Goal: Information Seeking & Learning: Understand site structure

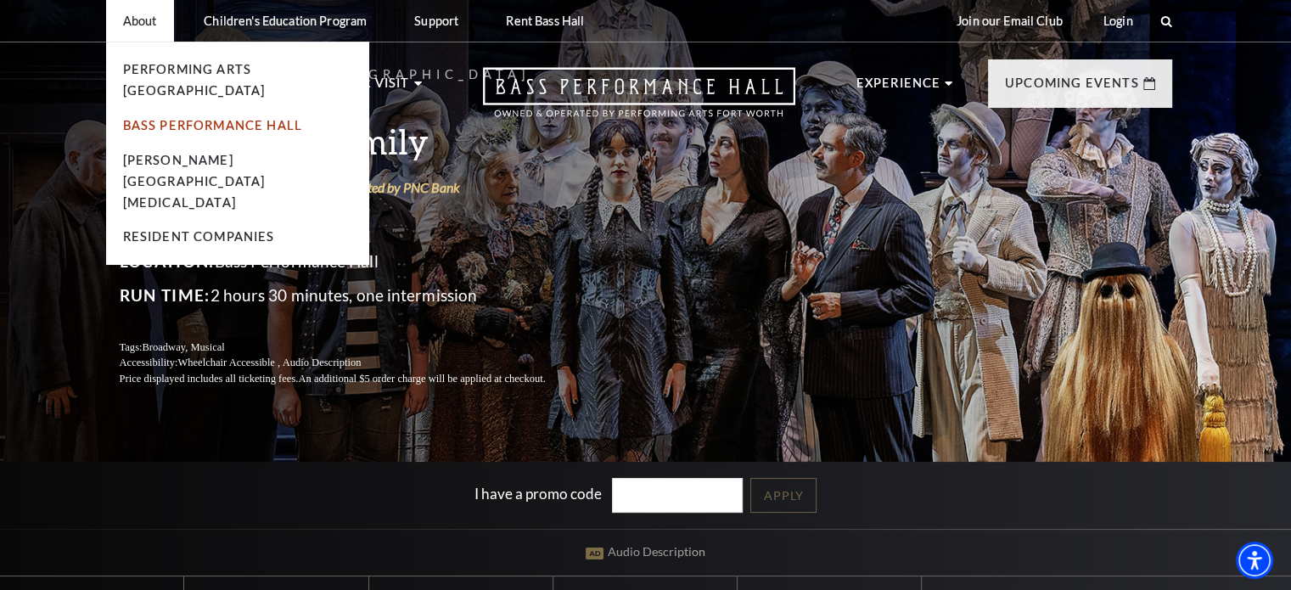
click at [166, 118] on link "Bass Performance Hall" at bounding box center [213, 125] width 180 height 14
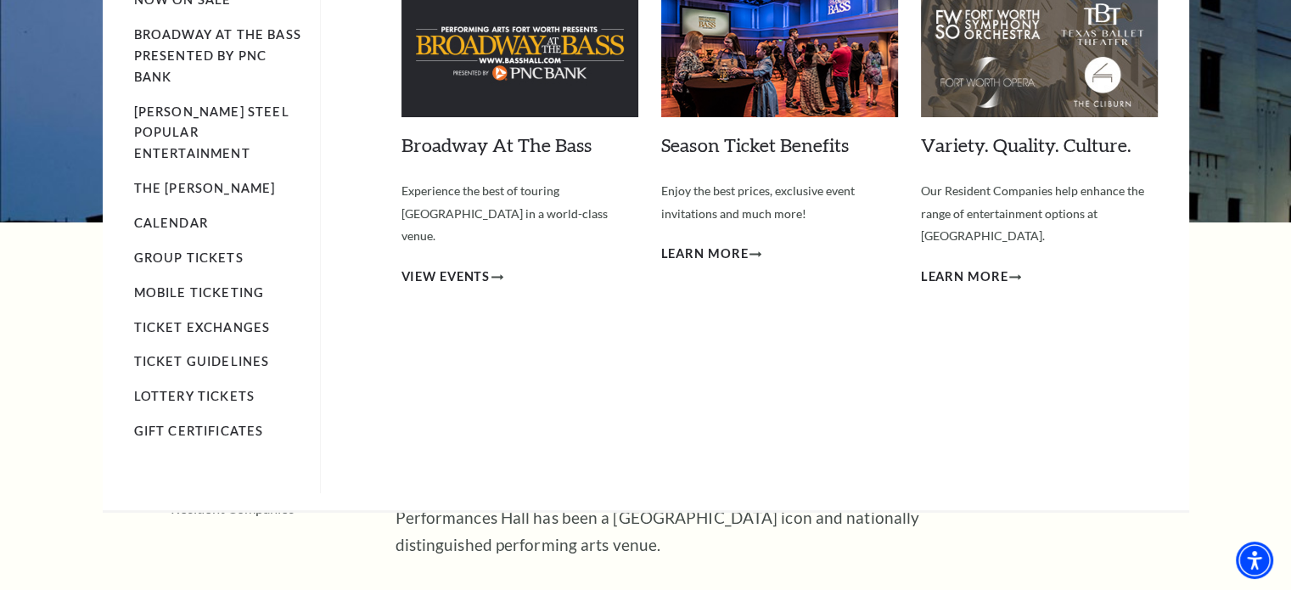
scroll to position [85, 0]
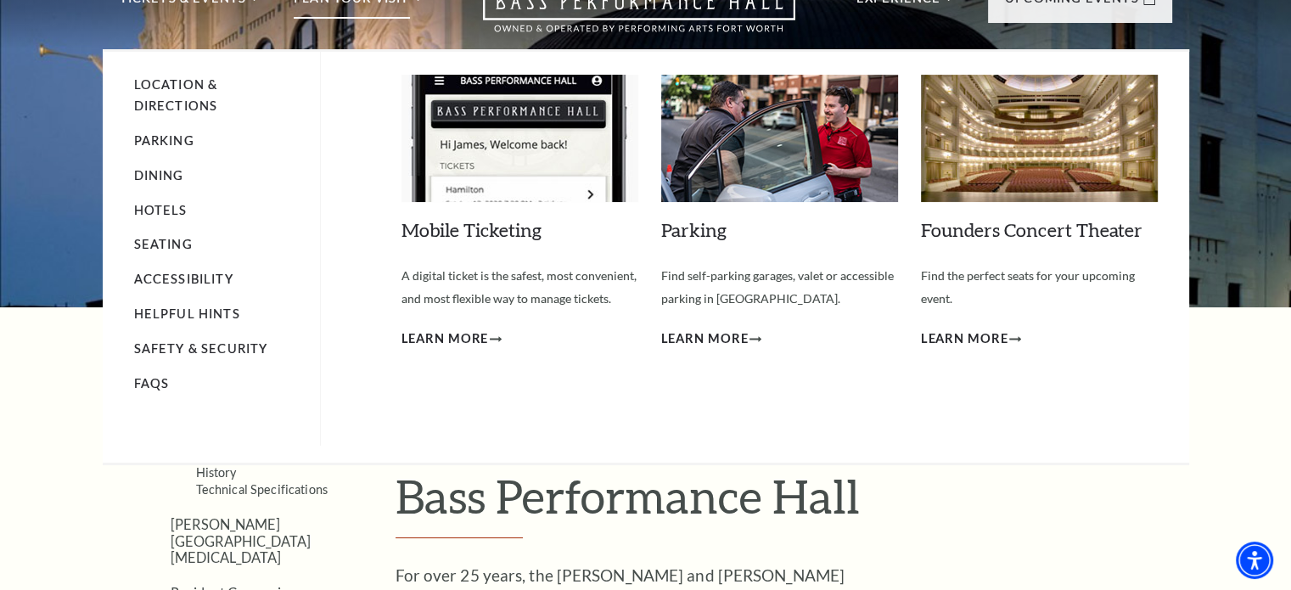
click at [166, 237] on link "Seating" at bounding box center [163, 244] width 59 height 14
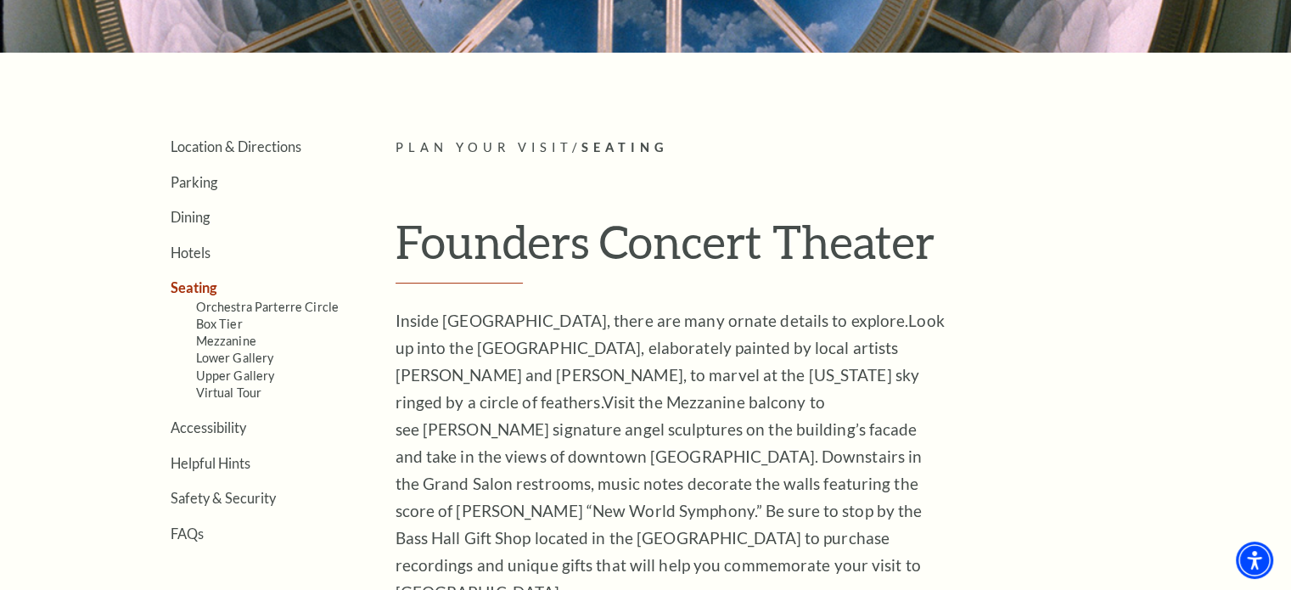
scroll to position [424, 0]
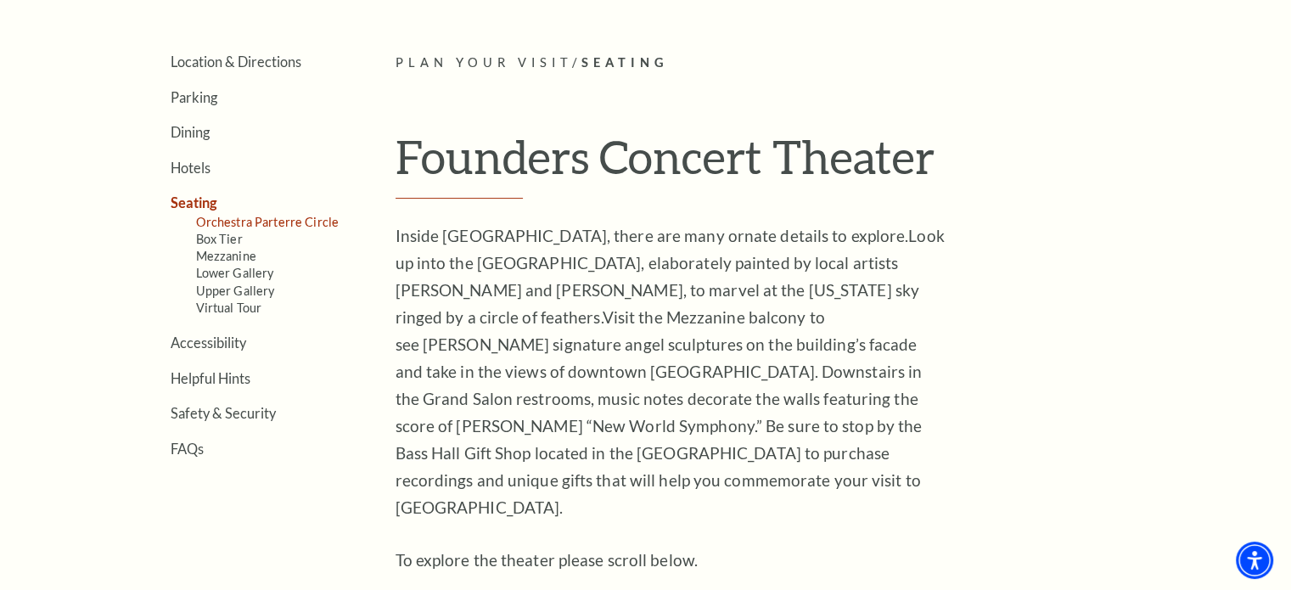
click at [289, 216] on link "Orchestra Parterre Circle" at bounding box center [267, 222] width 143 height 14
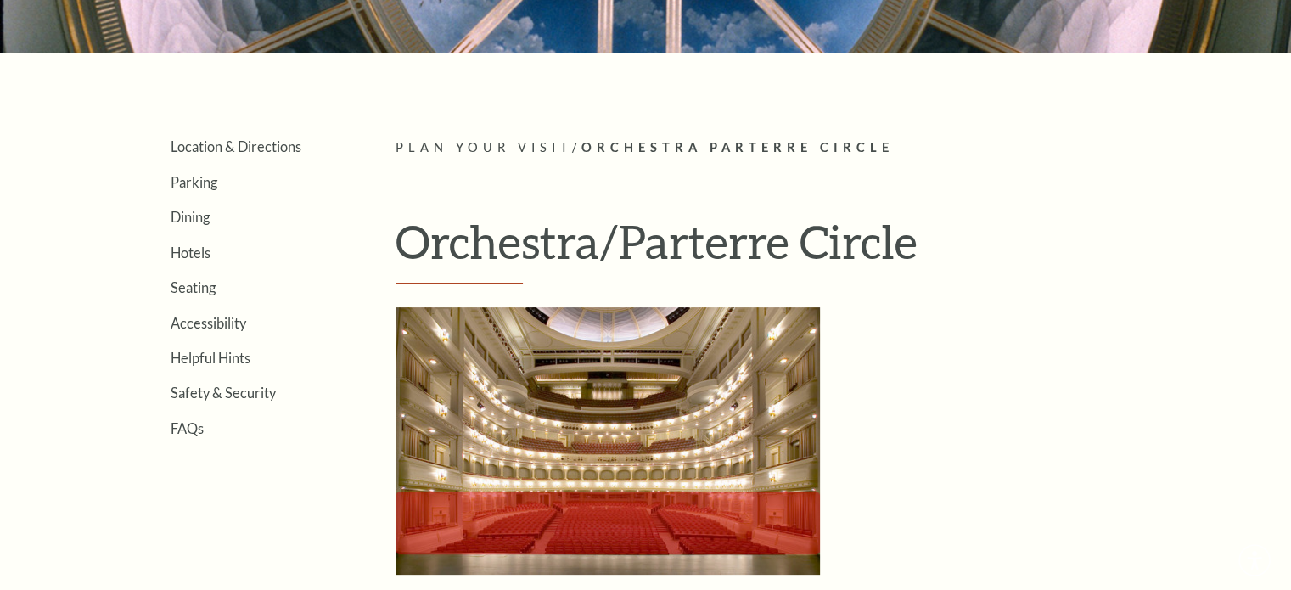
scroll to position [424, 0]
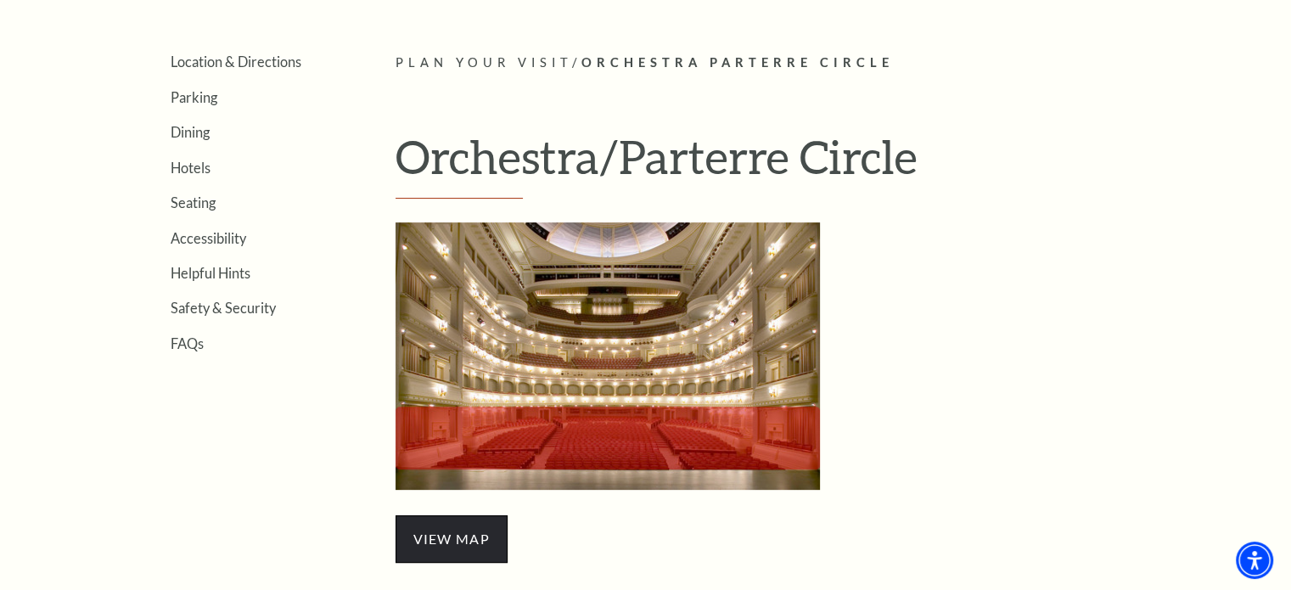
click at [451, 535] on span "view map" at bounding box center [452, 539] width 112 height 48
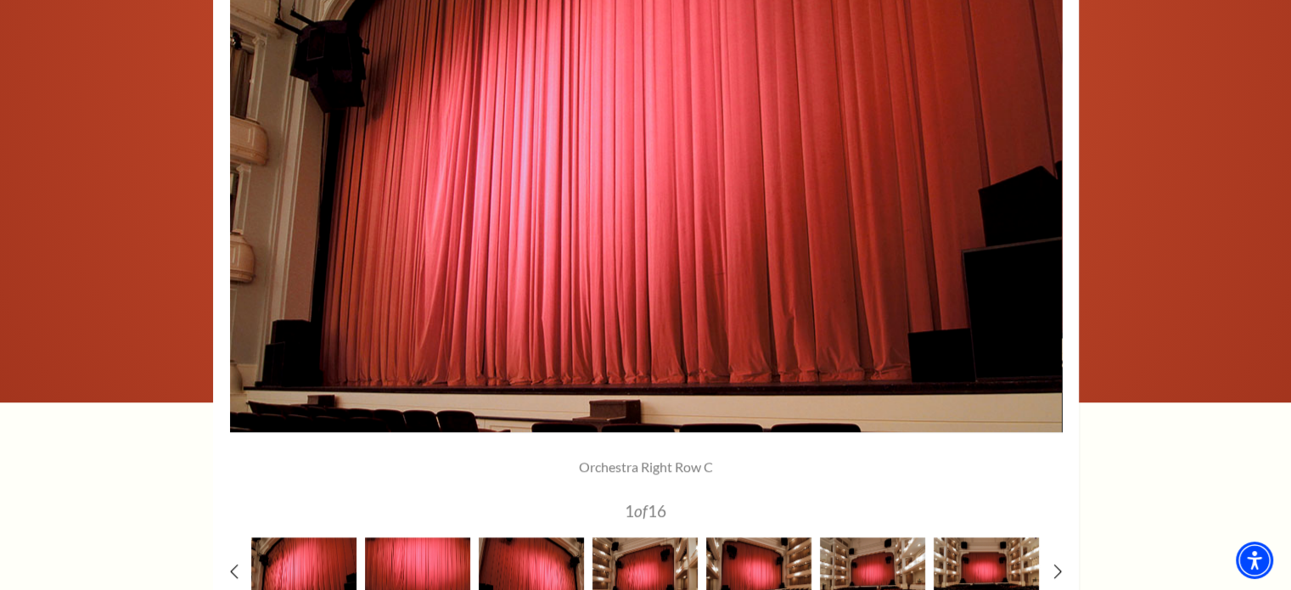
scroll to position [1528, 0]
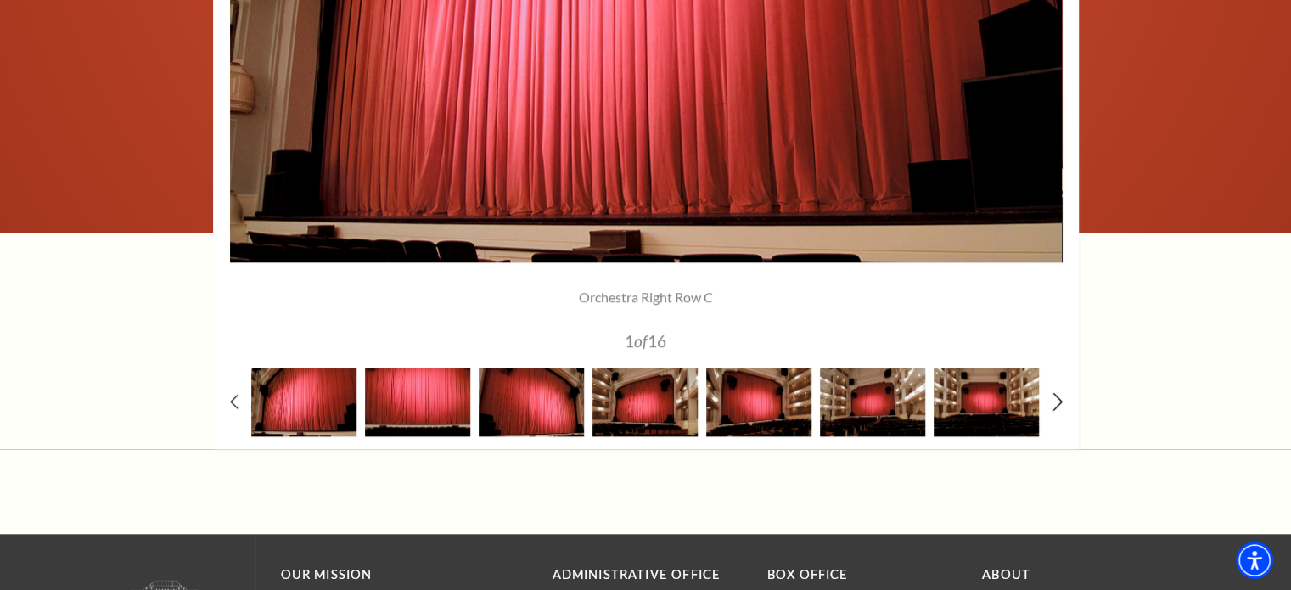
click at [1059, 397] on use at bounding box center [1057, 401] width 9 height 18
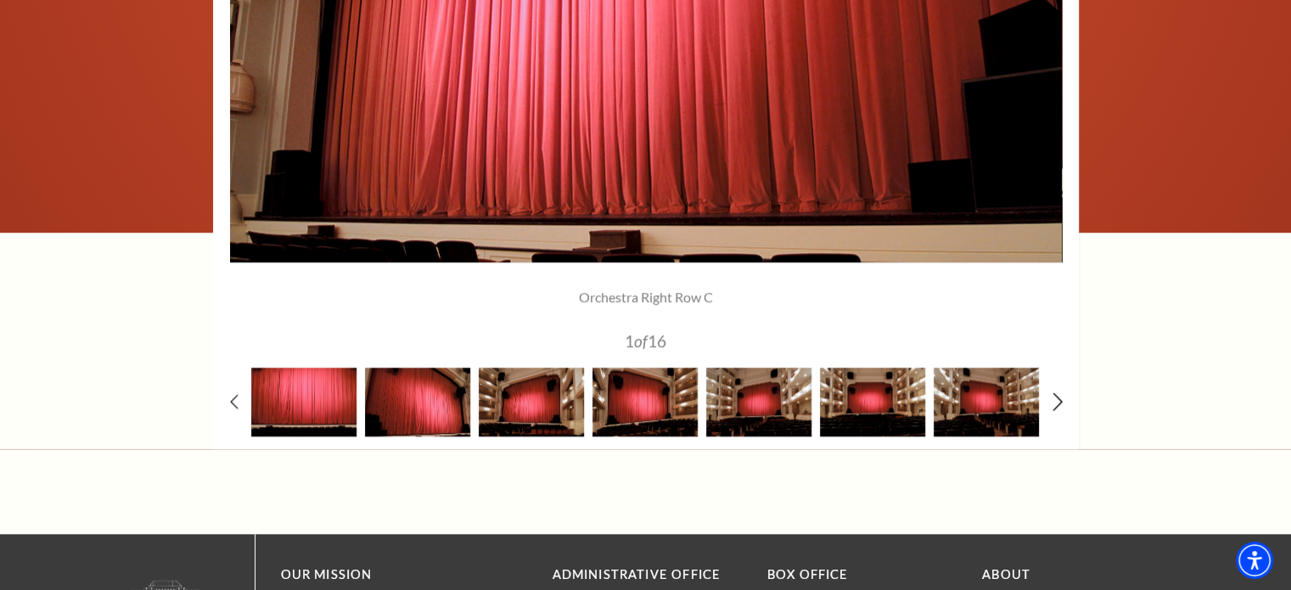
click at [1059, 397] on use at bounding box center [1057, 401] width 9 height 18
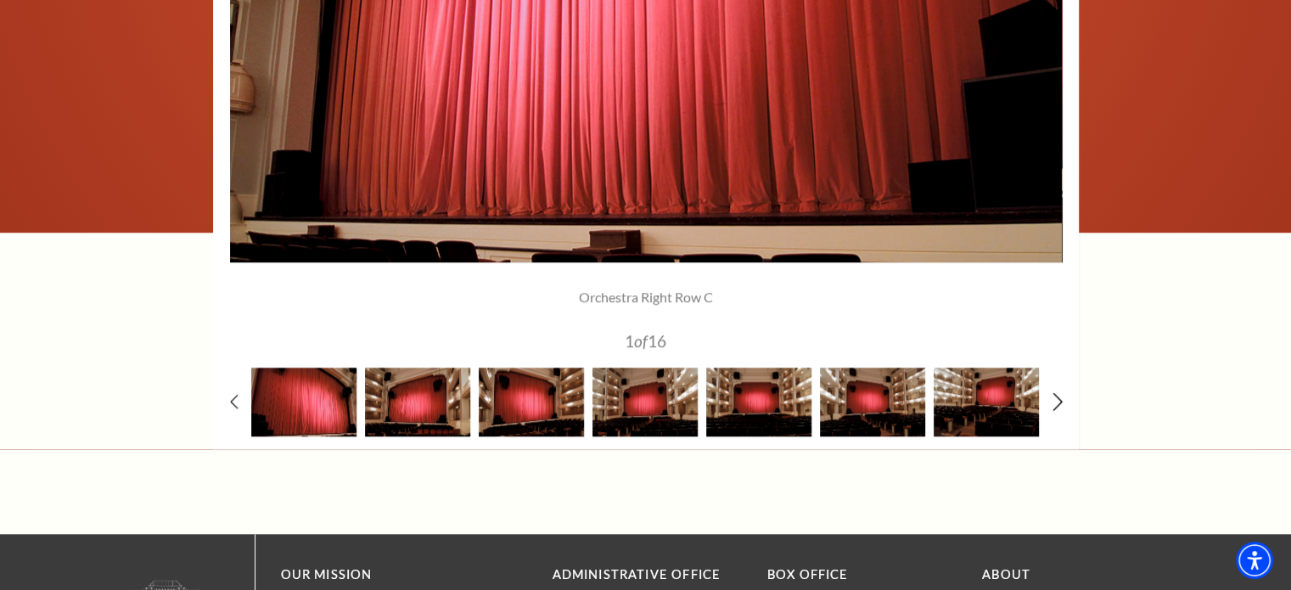
click at [1059, 397] on use at bounding box center [1057, 401] width 9 height 18
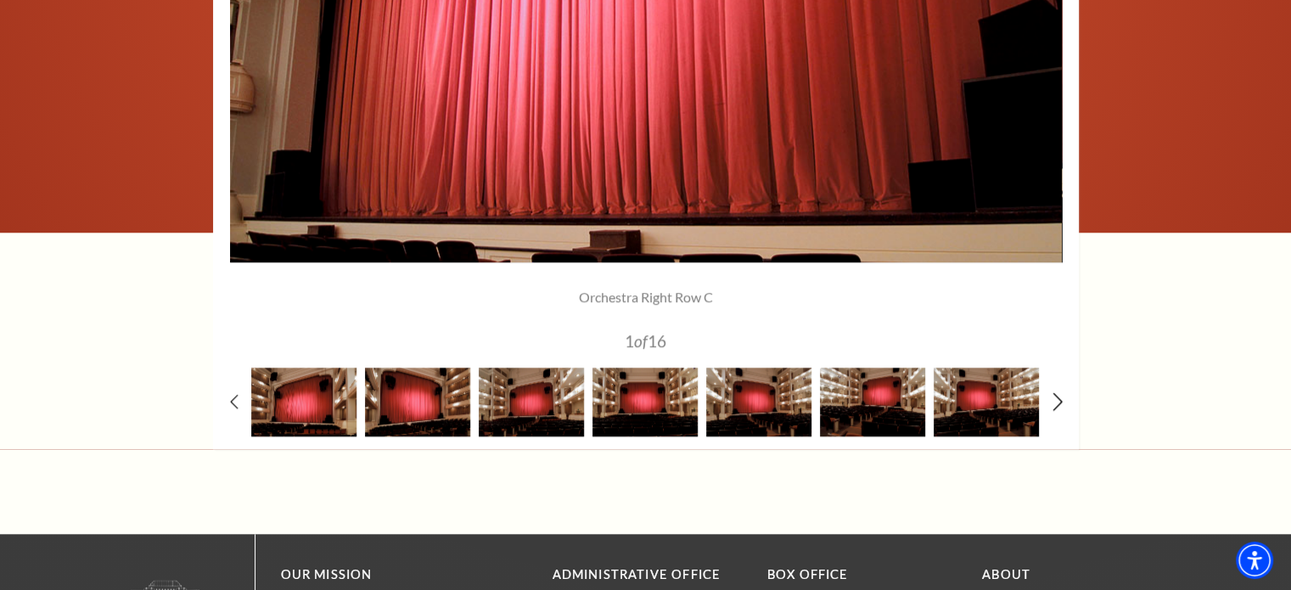
click at [1059, 397] on use at bounding box center [1057, 401] width 9 height 18
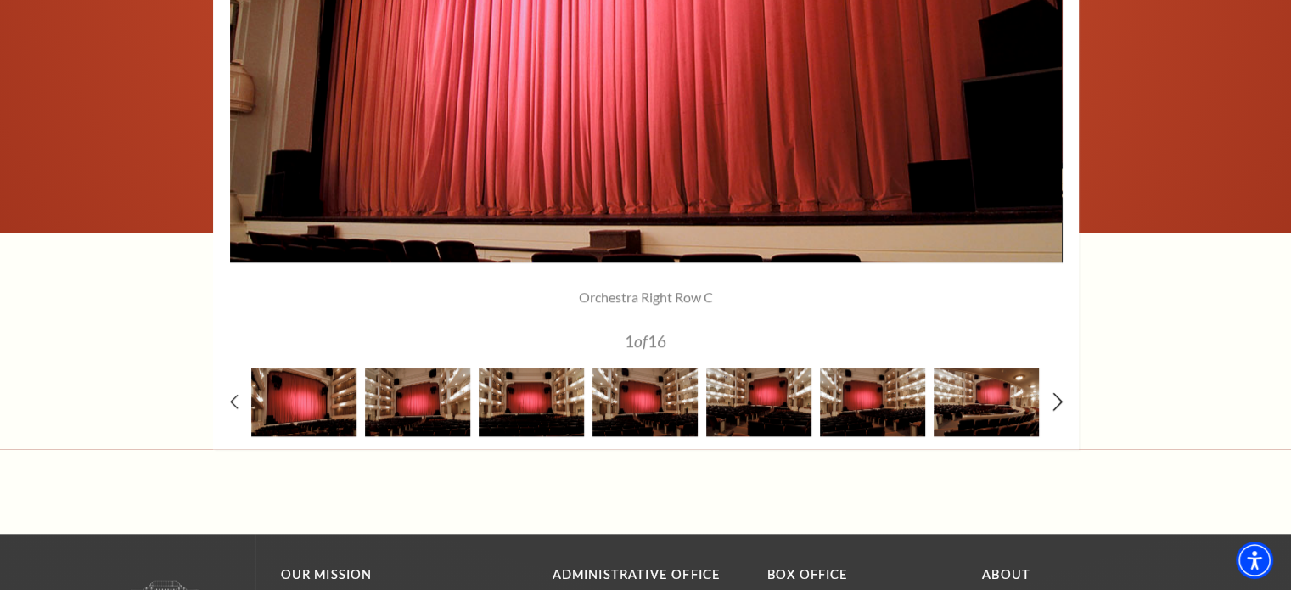
click at [1059, 397] on use at bounding box center [1057, 401] width 9 height 18
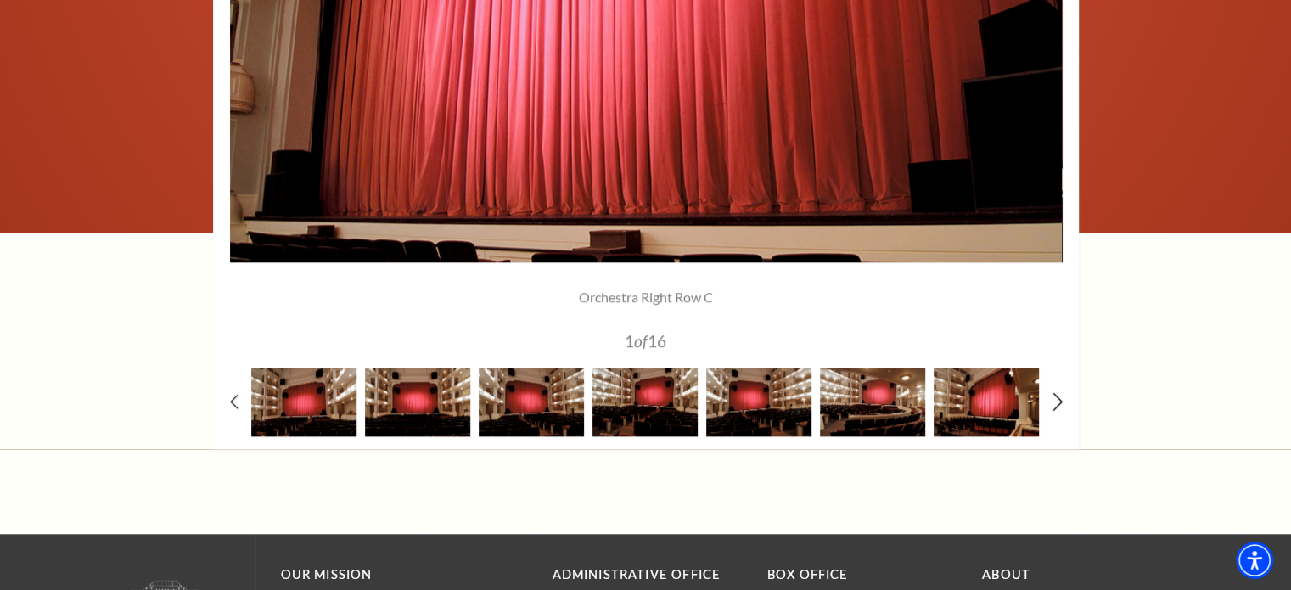
click at [1059, 397] on use at bounding box center [1057, 401] width 9 height 18
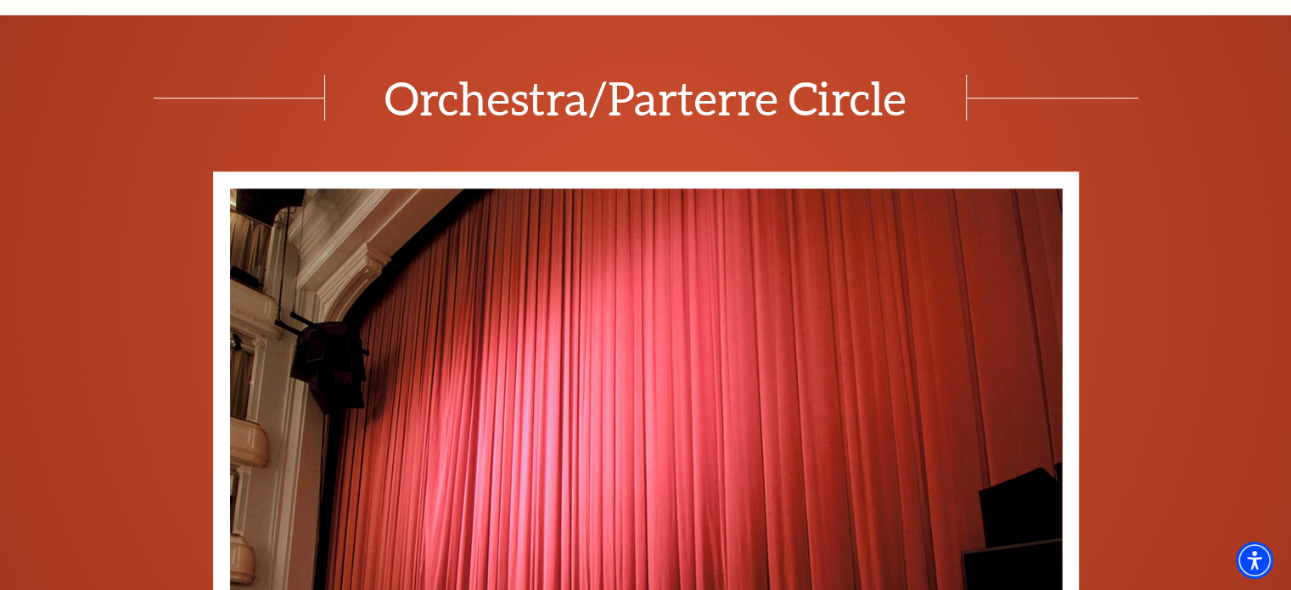
scroll to position [632, 0]
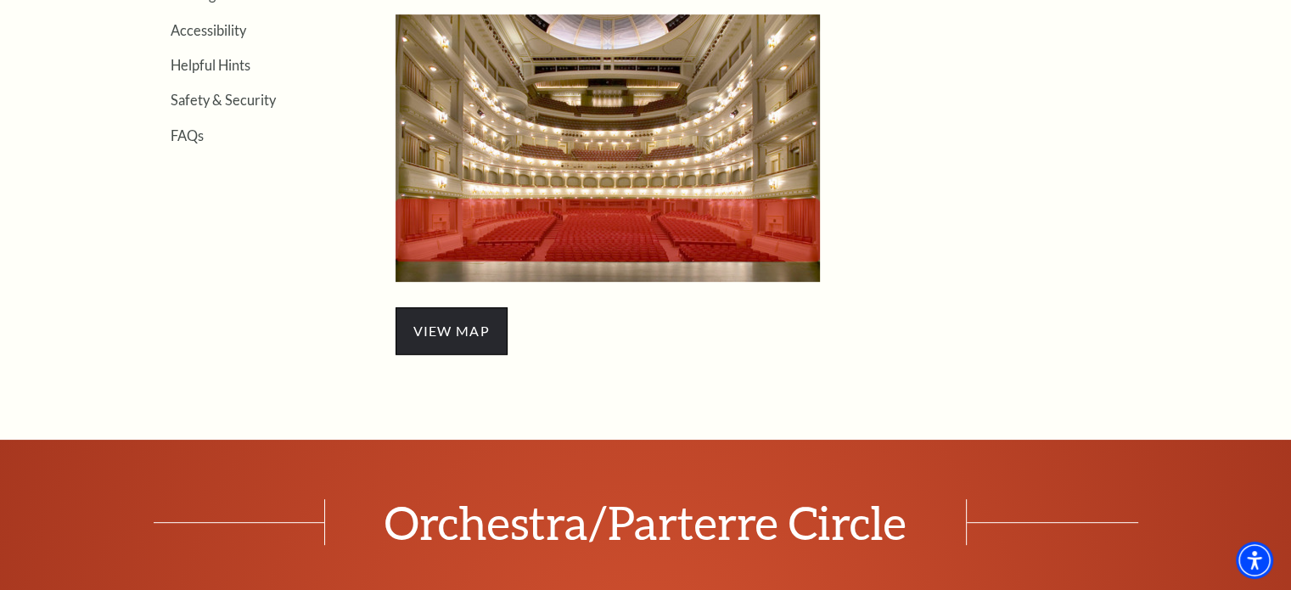
click at [429, 318] on span "view map" at bounding box center [452, 331] width 112 height 48
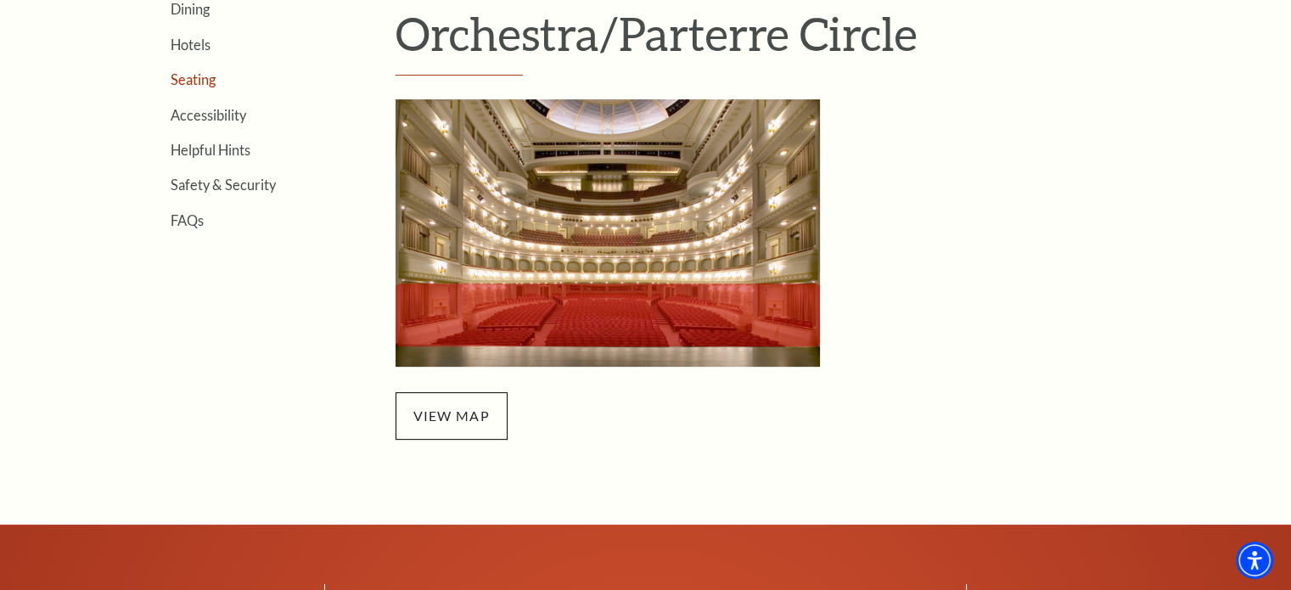
click at [206, 77] on link "Seating" at bounding box center [193, 79] width 45 height 16
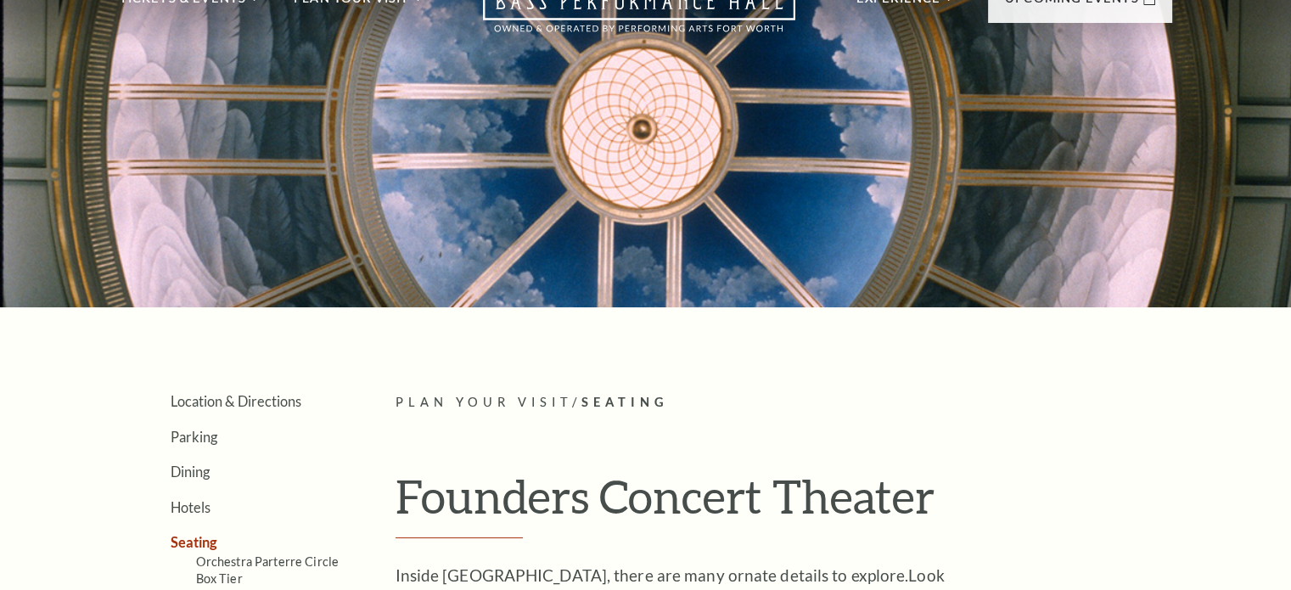
scroll to position [255, 0]
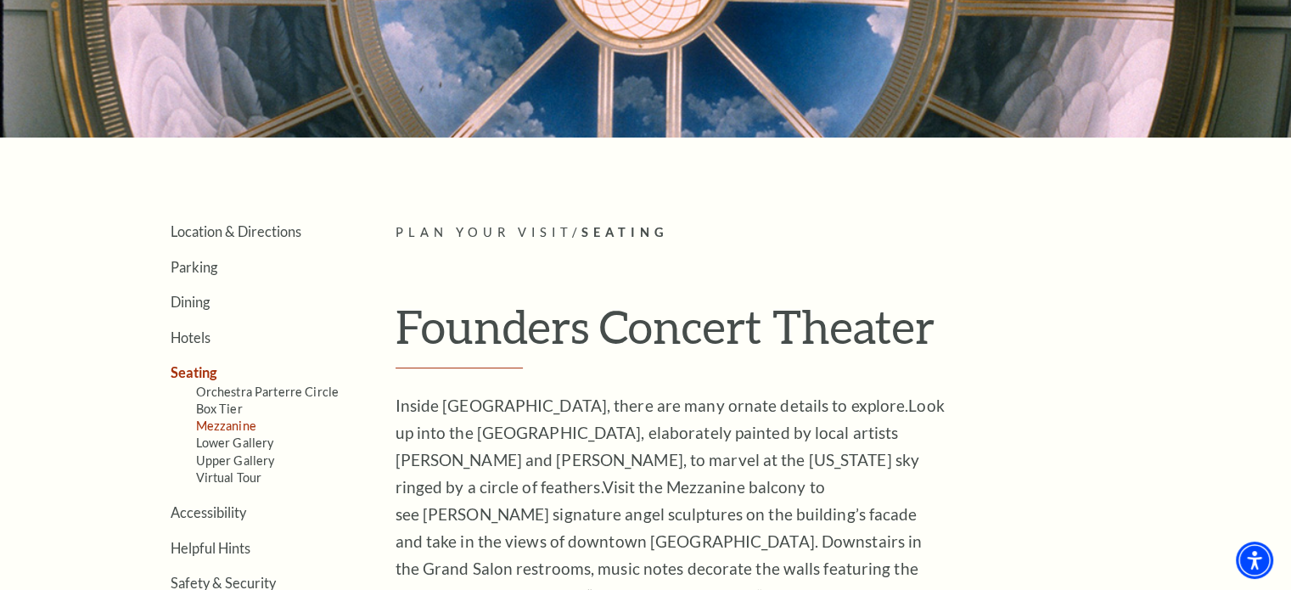
click at [234, 419] on link "Mezzanine" at bounding box center [226, 426] width 60 height 14
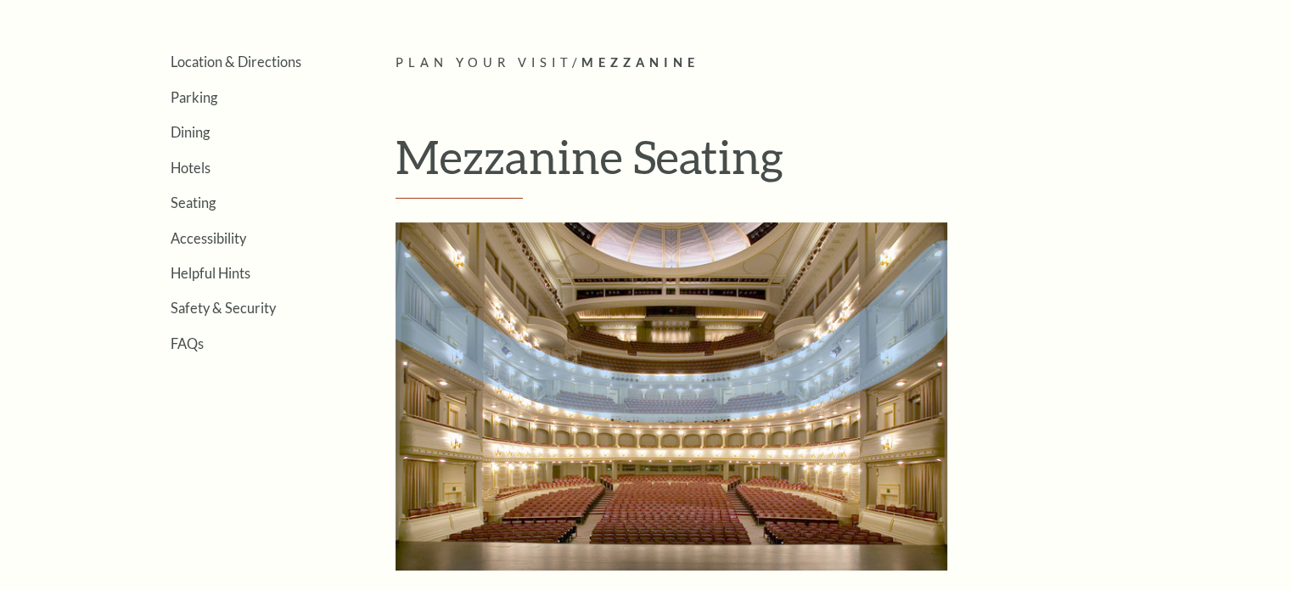
scroll to position [594, 0]
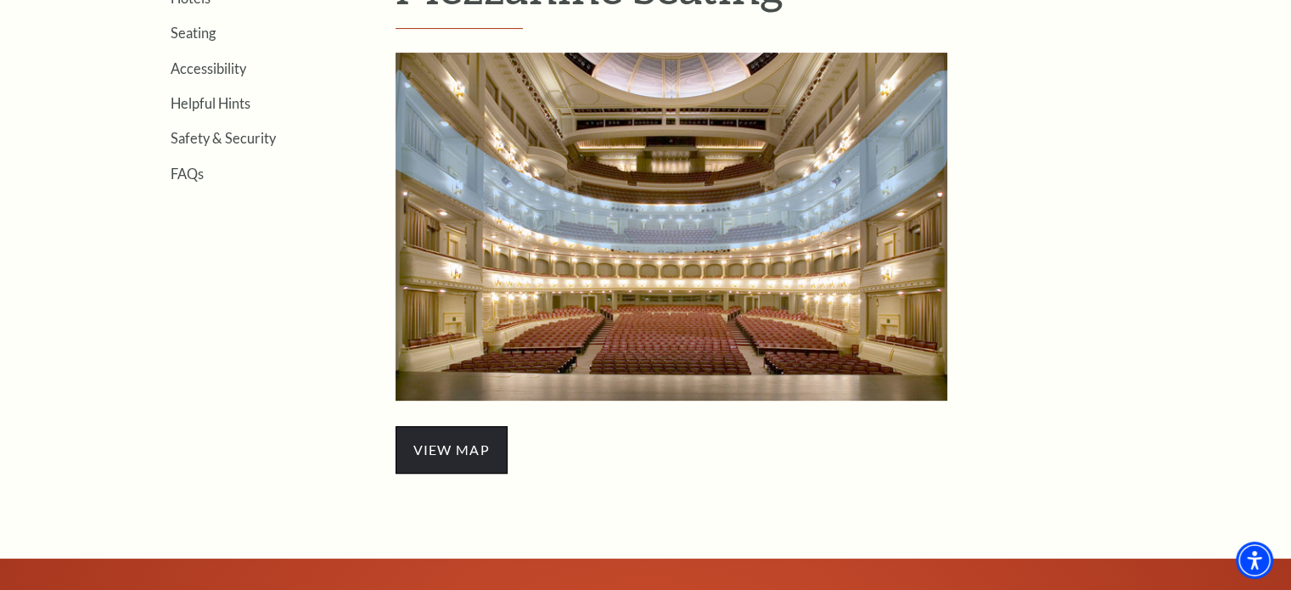
click at [452, 441] on span "view map" at bounding box center [452, 450] width 112 height 48
click at [465, 444] on span "view map" at bounding box center [452, 450] width 112 height 48
click at [207, 34] on link "Seating" at bounding box center [193, 33] width 45 height 16
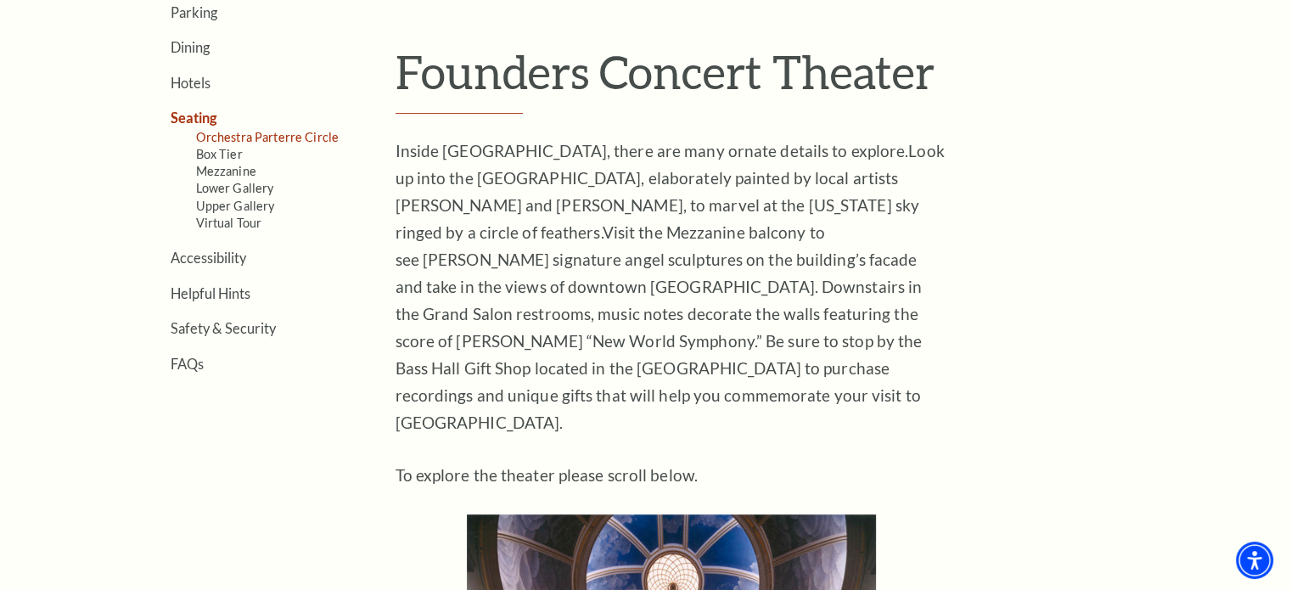
scroll to position [424, 0]
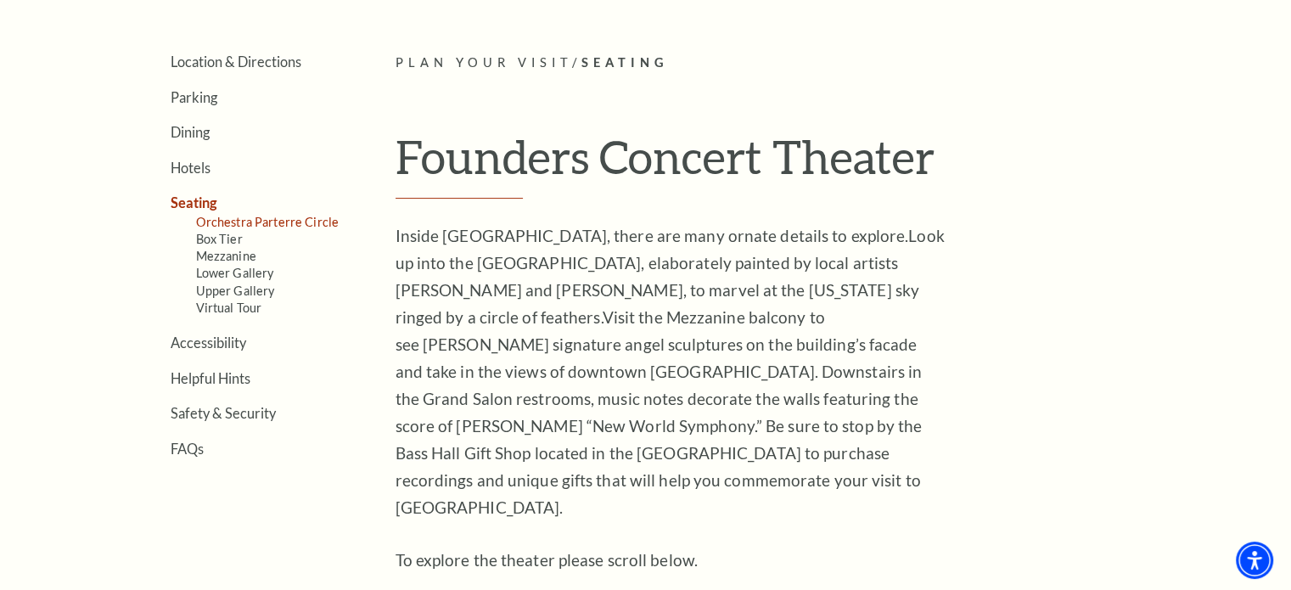
click at [222, 217] on link "Orchestra Parterre Circle" at bounding box center [267, 222] width 143 height 14
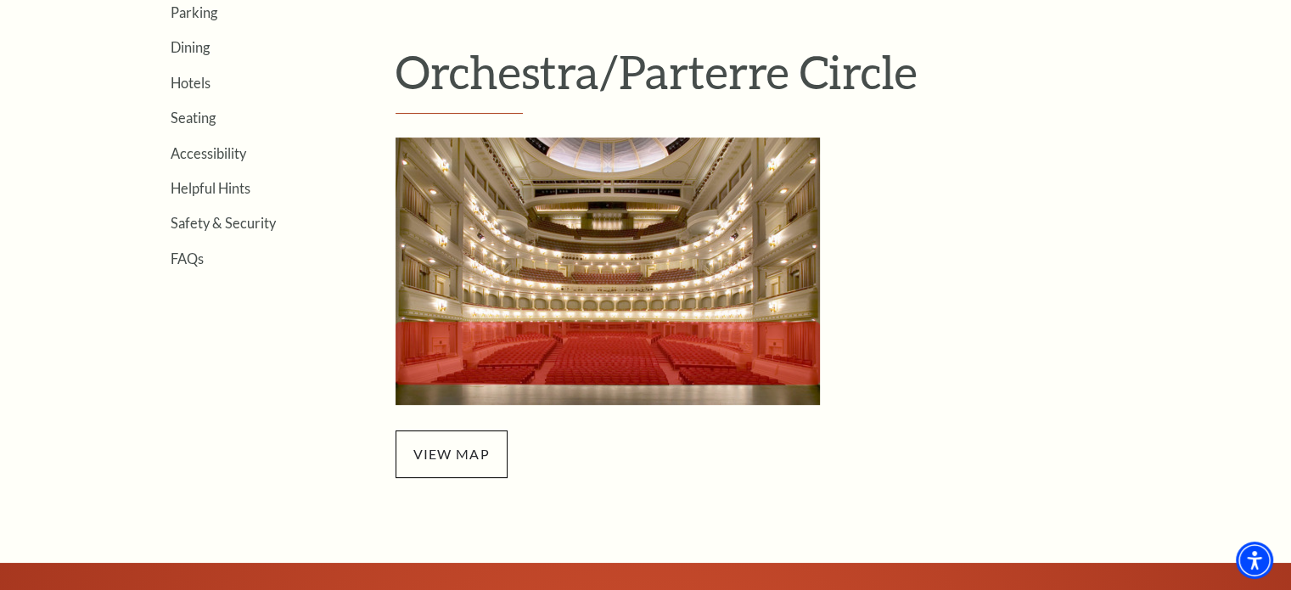
scroll to position [594, 0]
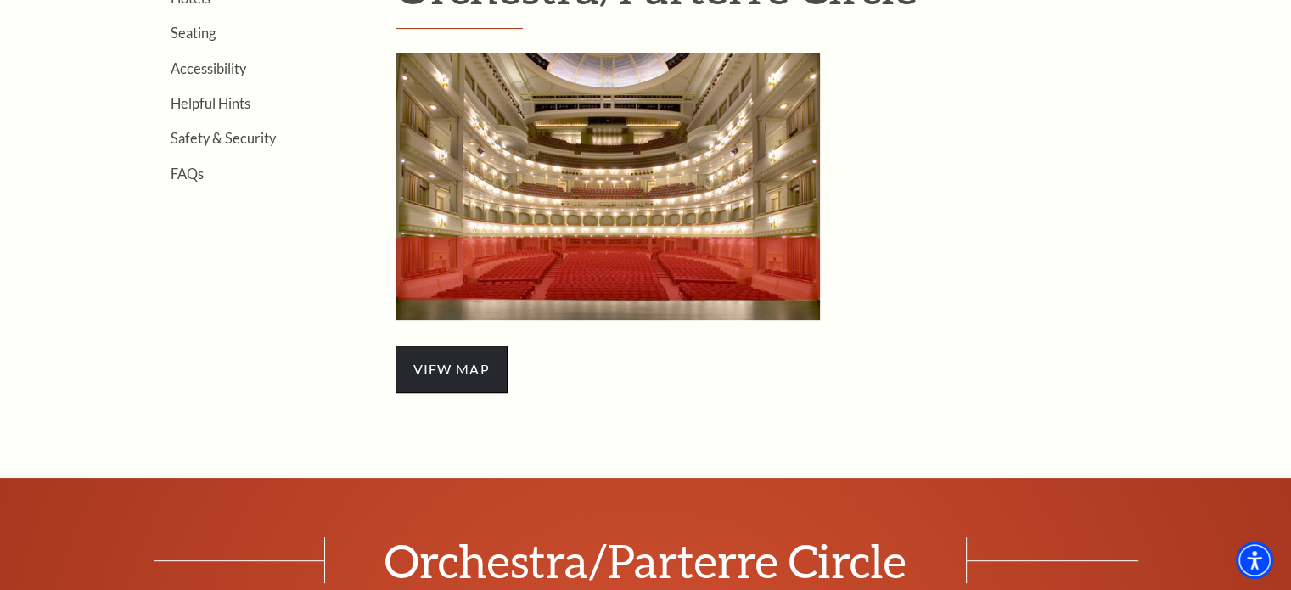
click at [449, 370] on span "view map" at bounding box center [452, 370] width 112 height 48
click at [879, 292] on p at bounding box center [672, 186] width 552 height 267
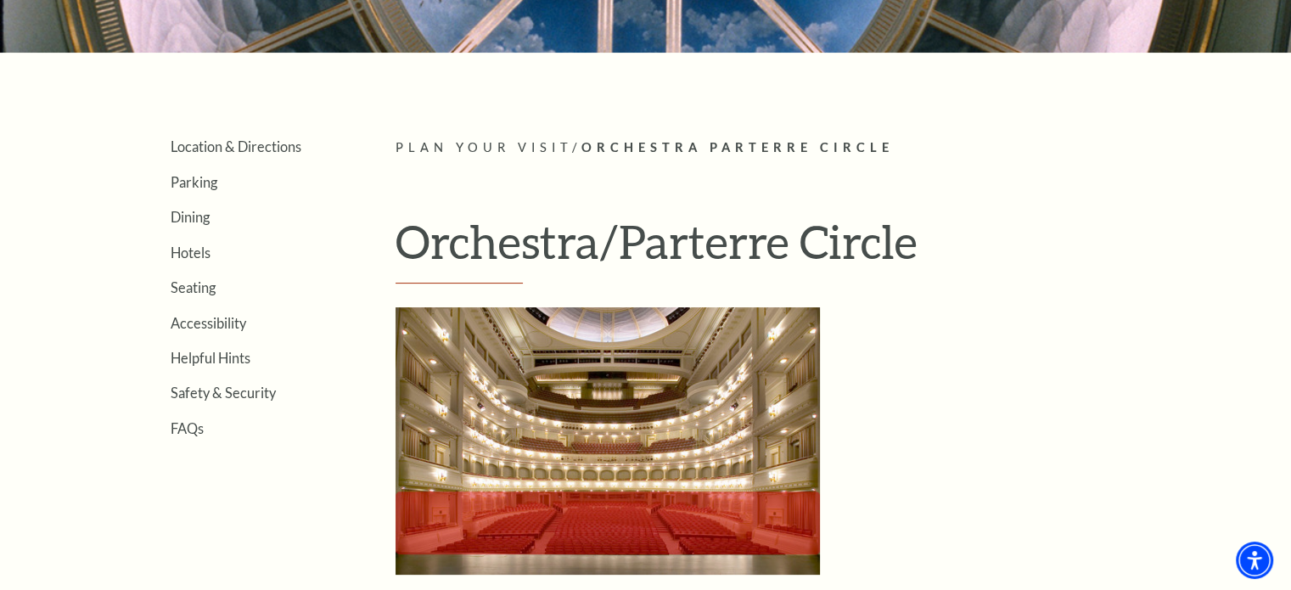
scroll to position [509, 0]
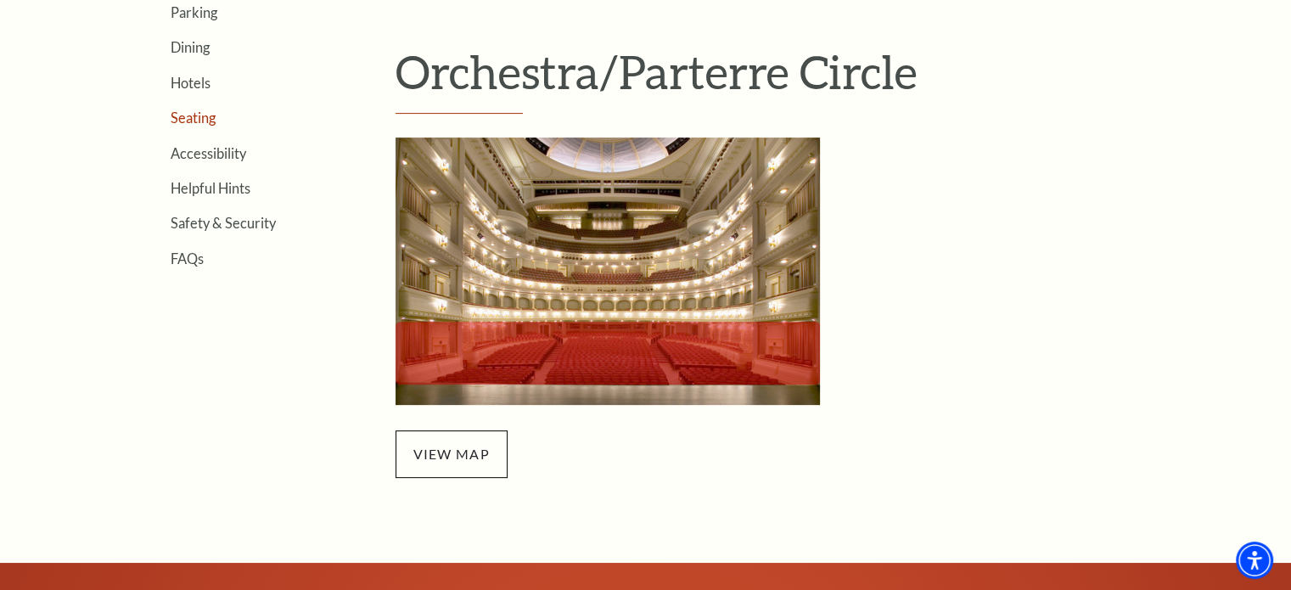
click at [195, 113] on link "Seating" at bounding box center [193, 118] width 45 height 16
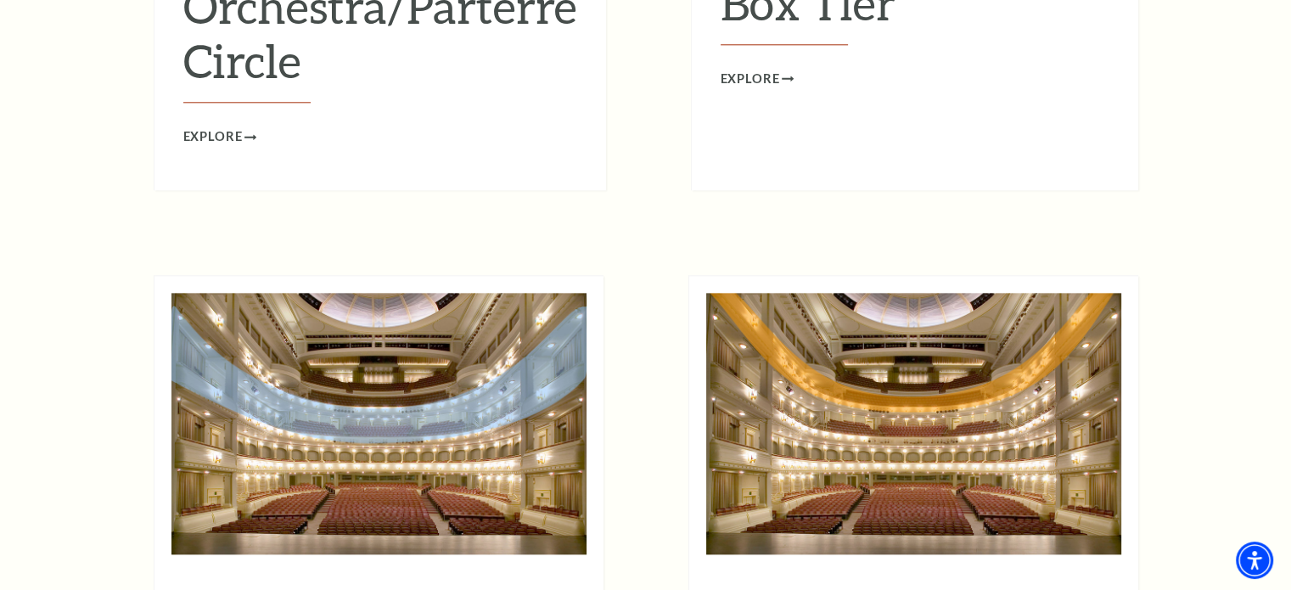
scroll to position [2122, 0]
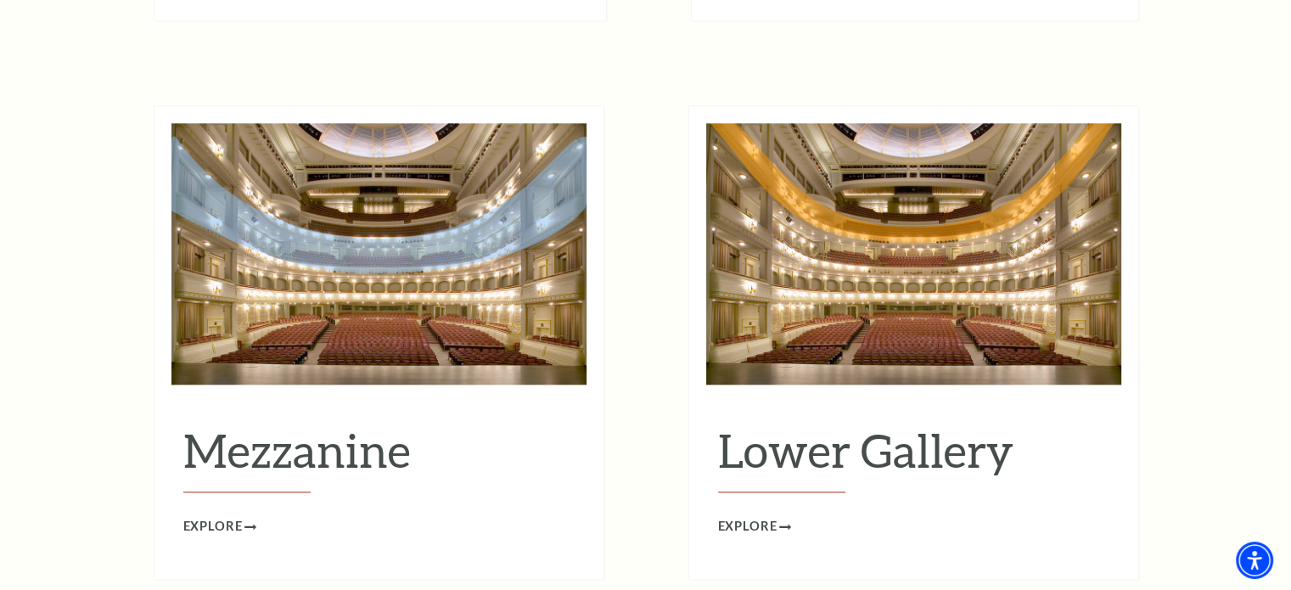
click at [379, 303] on img at bounding box center [378, 253] width 415 height 261
click at [224, 516] on span "Explore" at bounding box center [212, 526] width 59 height 21
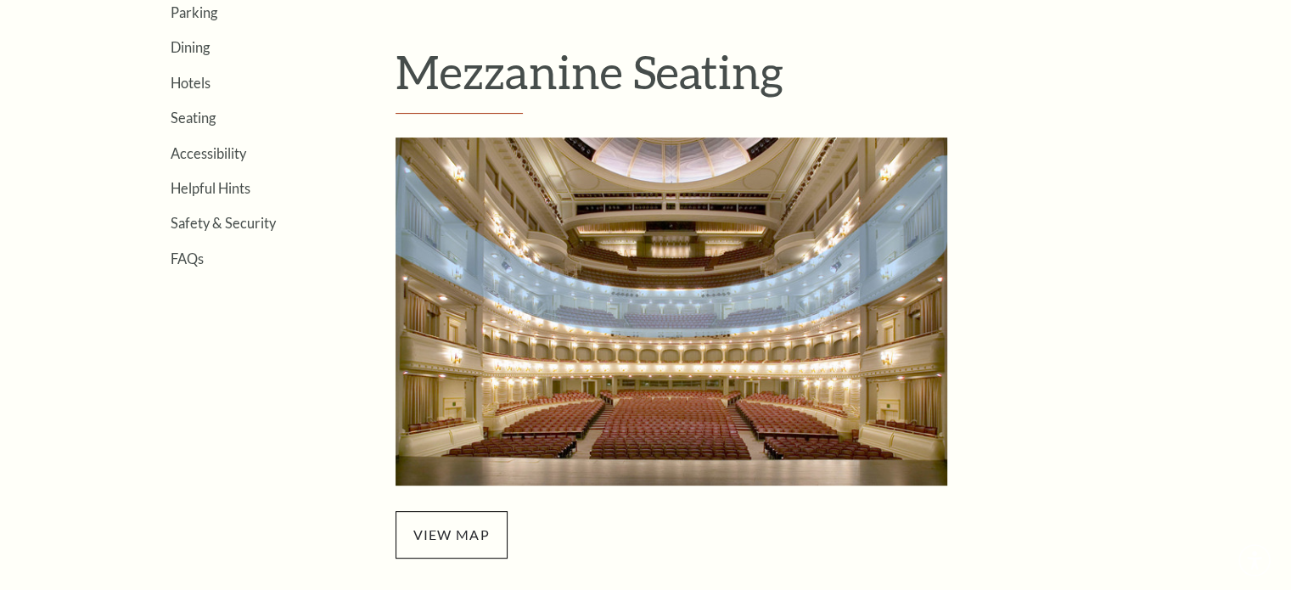
scroll to position [594, 0]
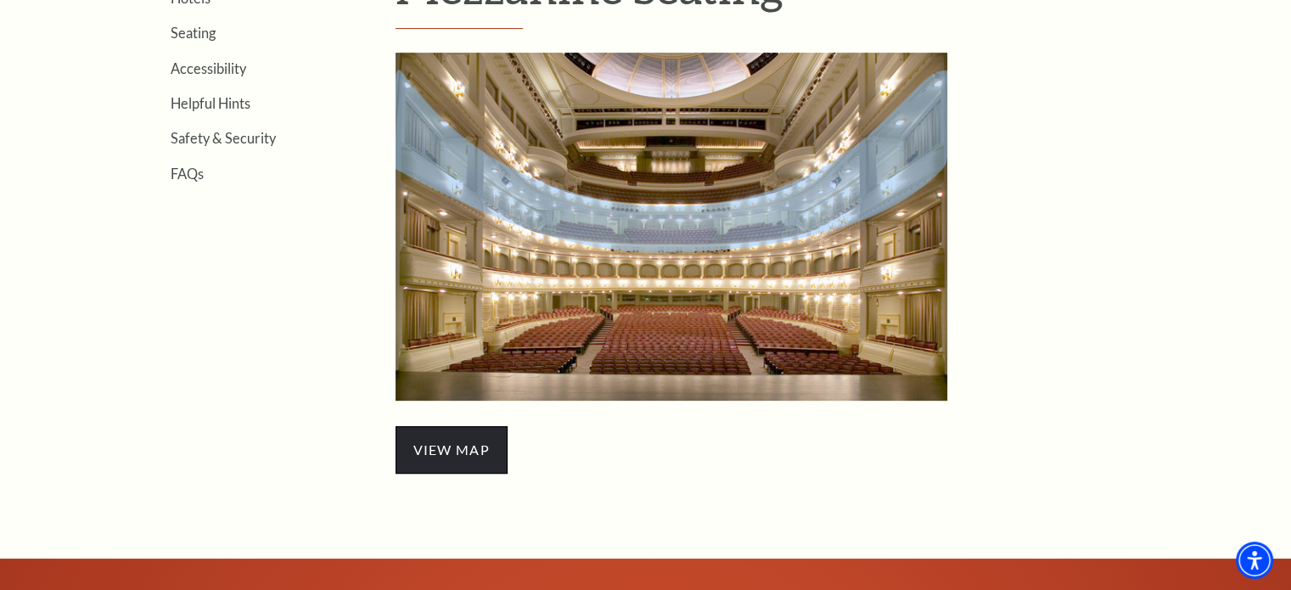
click at [414, 439] on span "view map" at bounding box center [452, 450] width 112 height 48
click at [492, 264] on img "Mezzanine Seating - open in a new tab" at bounding box center [672, 227] width 552 height 348
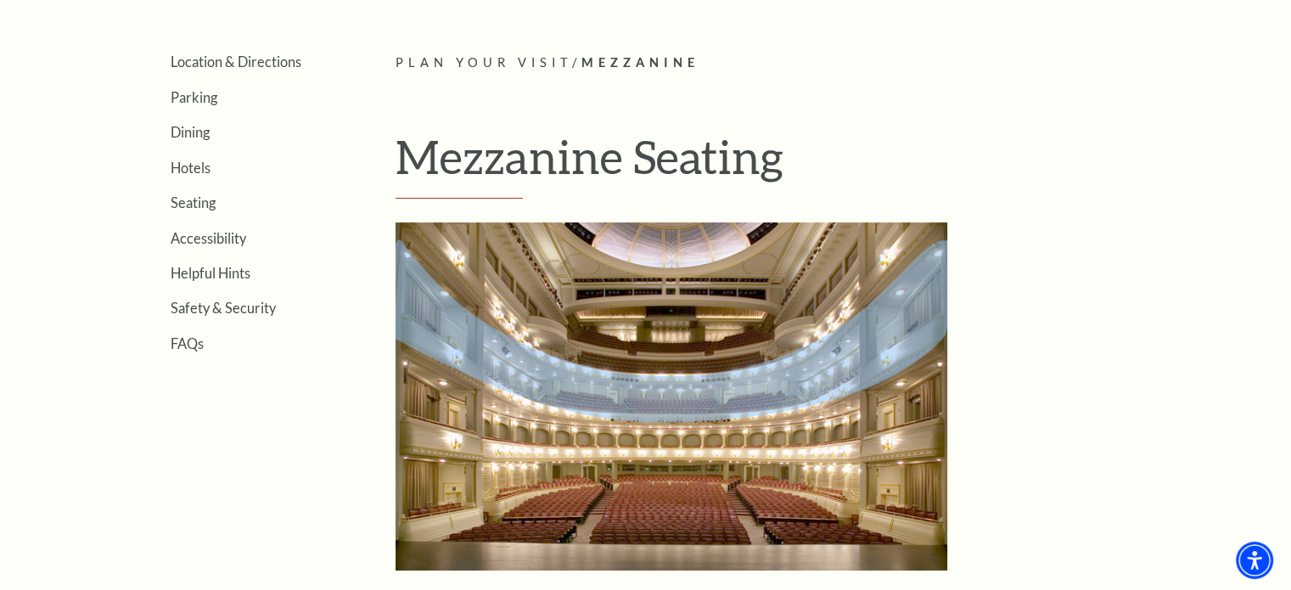
scroll to position [340, 0]
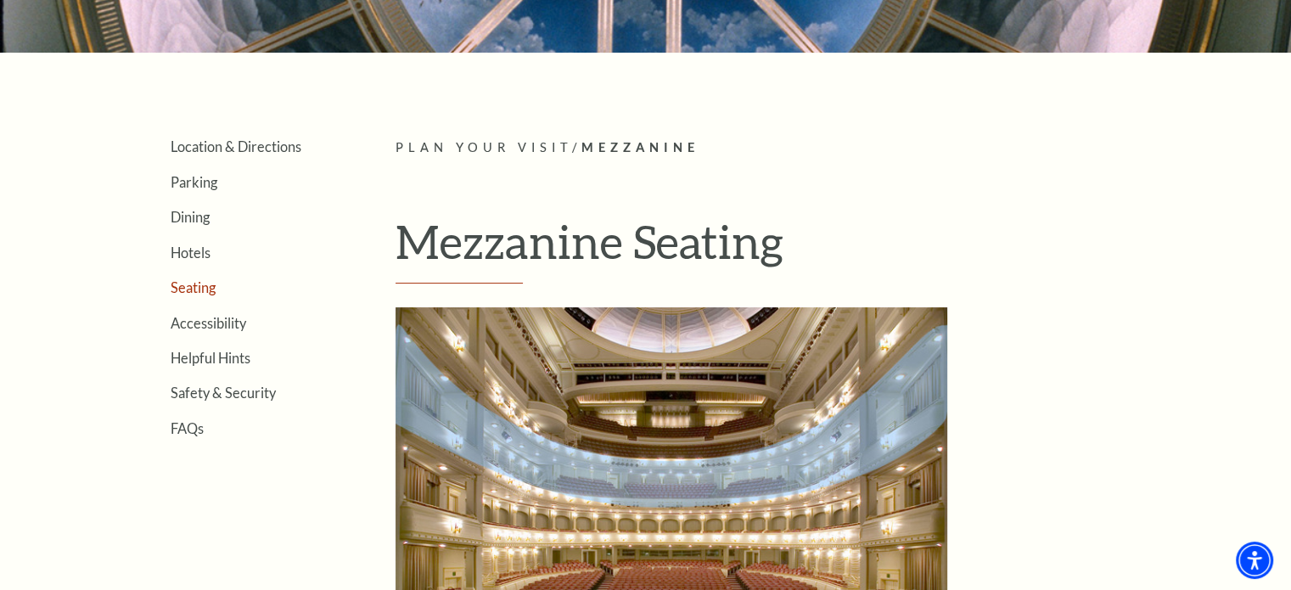
click at [185, 288] on link "Seating" at bounding box center [193, 287] width 45 height 16
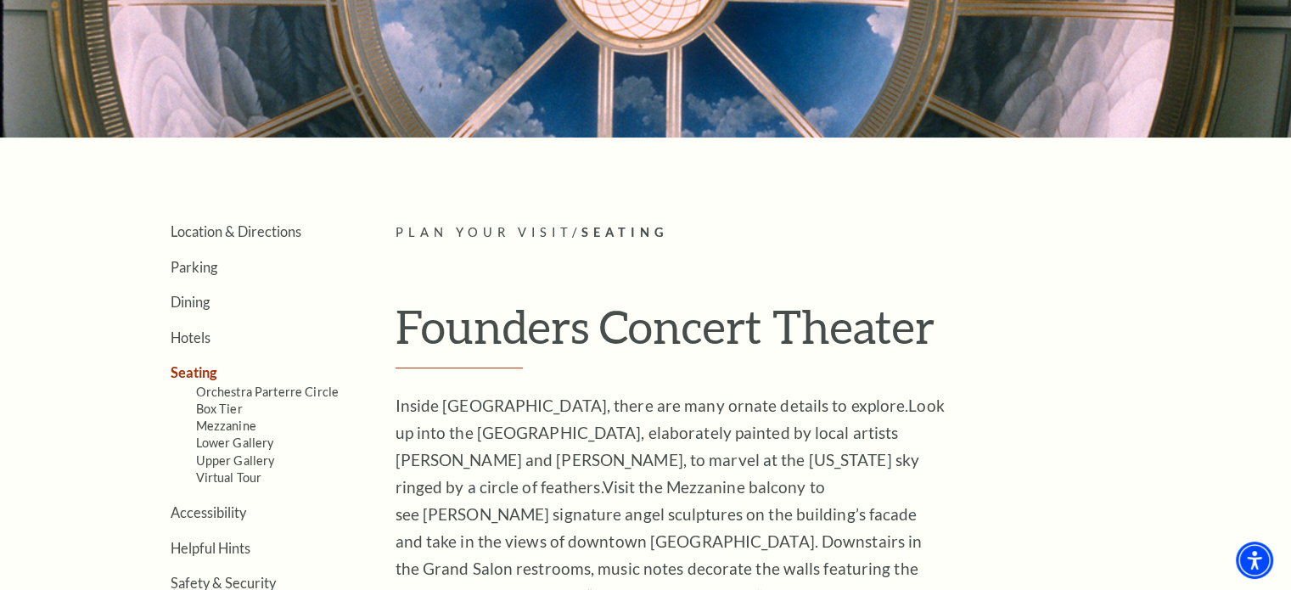
scroll to position [424, 0]
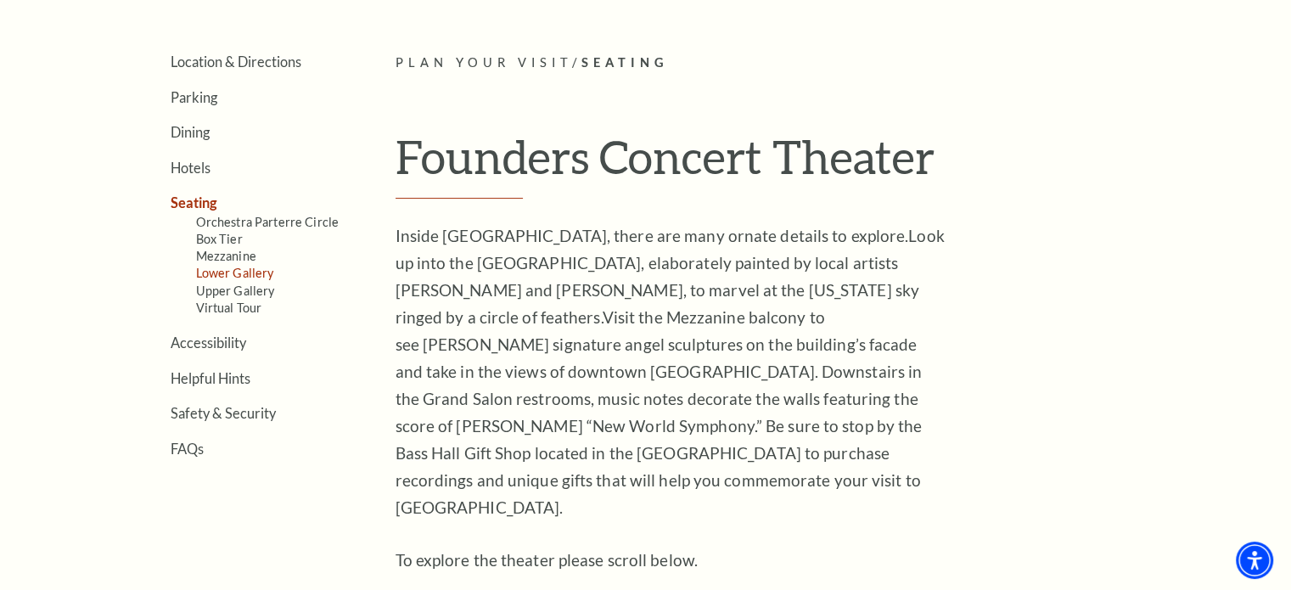
click at [229, 267] on link "Lower Gallery" at bounding box center [235, 273] width 78 height 14
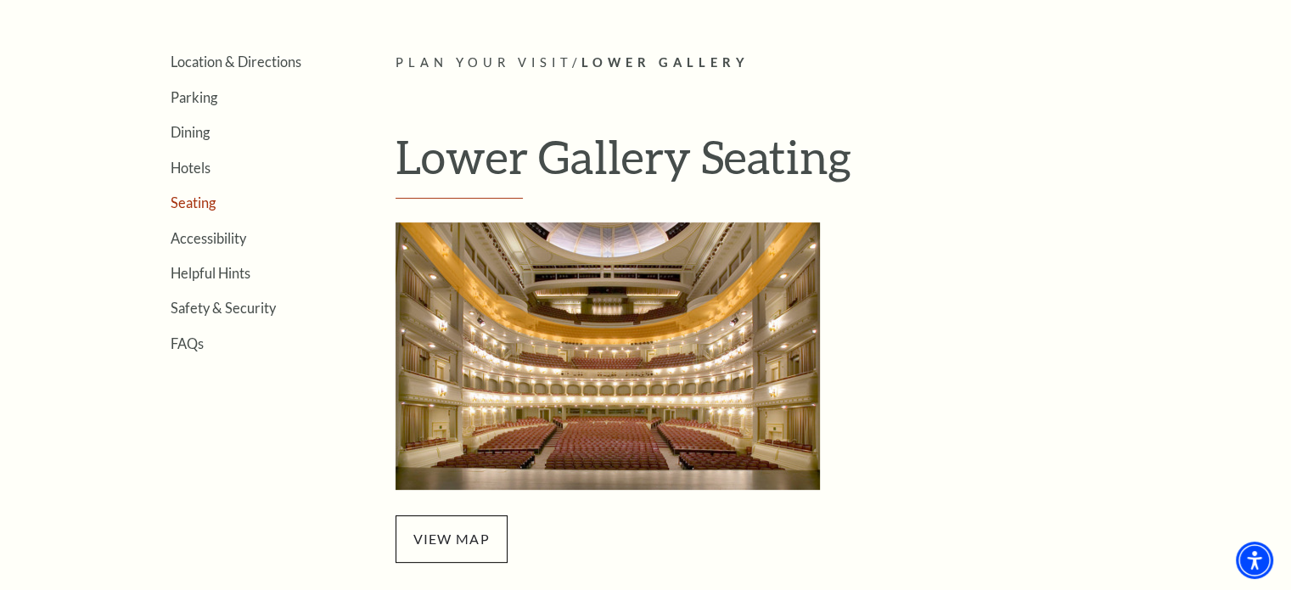
click at [188, 201] on link "Seating" at bounding box center [193, 202] width 45 height 16
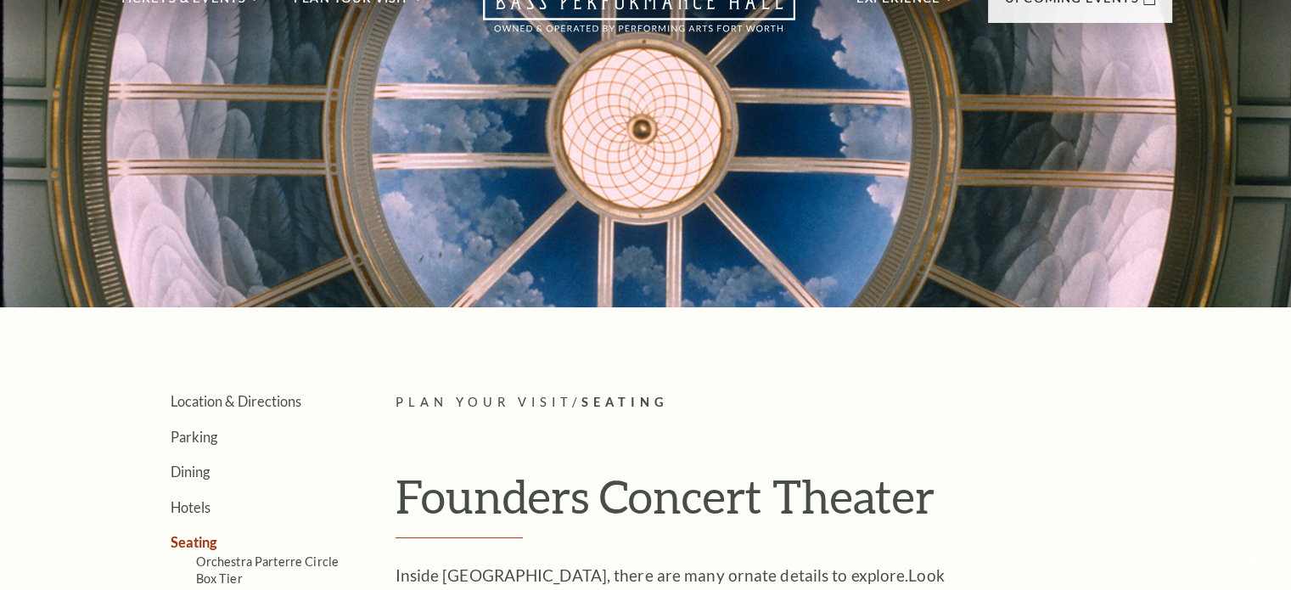
scroll to position [255, 0]
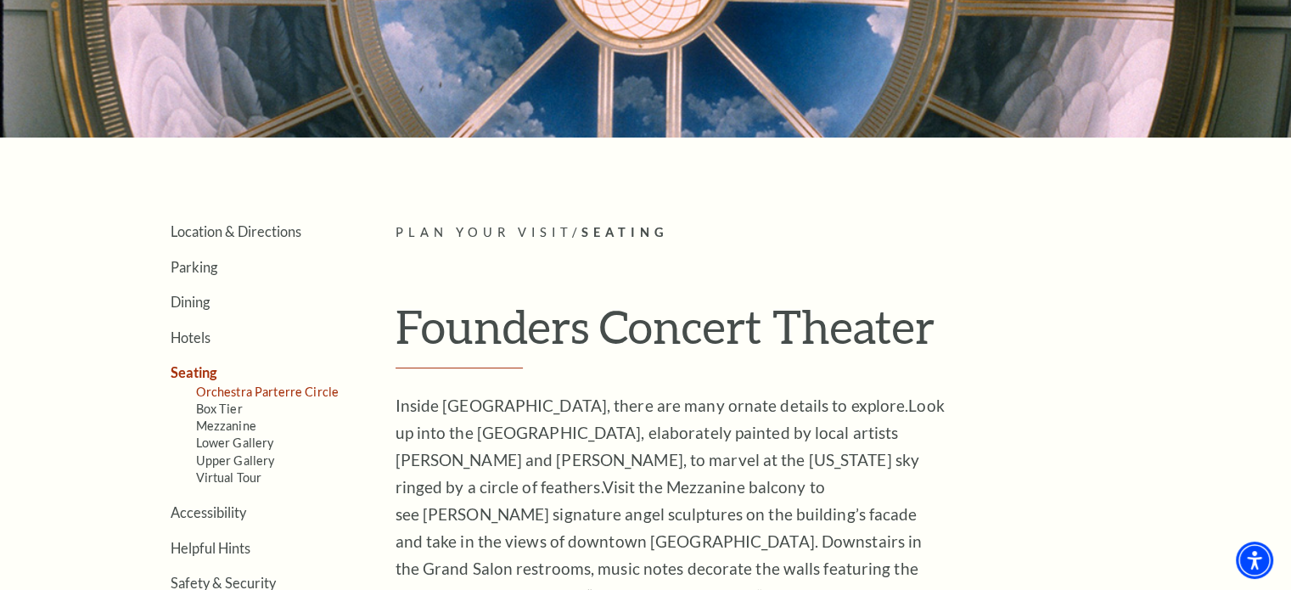
click at [284, 388] on link "Orchestra Parterre Circle" at bounding box center [267, 392] width 143 height 14
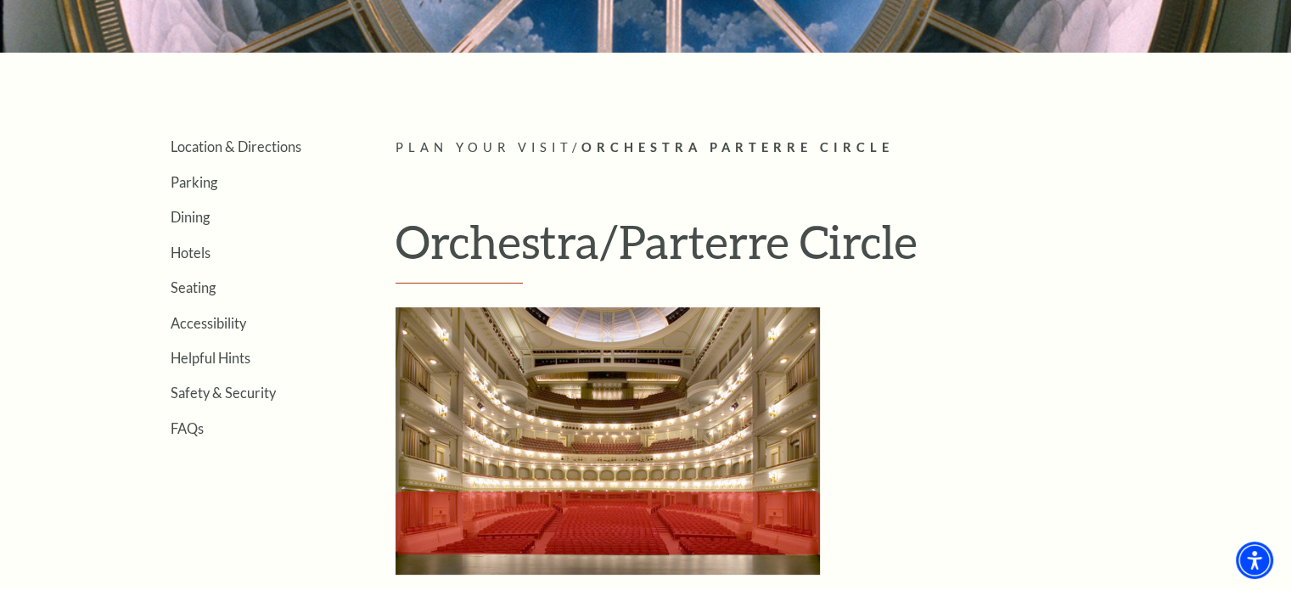
scroll to position [424, 0]
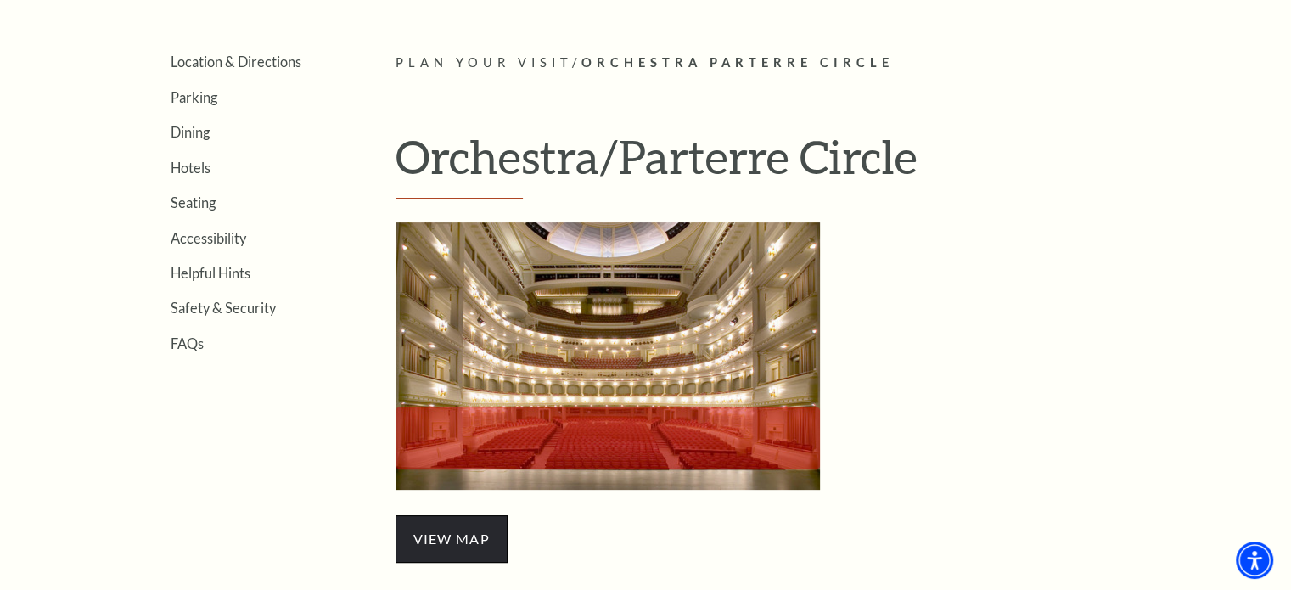
click at [467, 537] on span "view map" at bounding box center [452, 539] width 112 height 48
click at [199, 199] on link "Seating" at bounding box center [193, 202] width 45 height 16
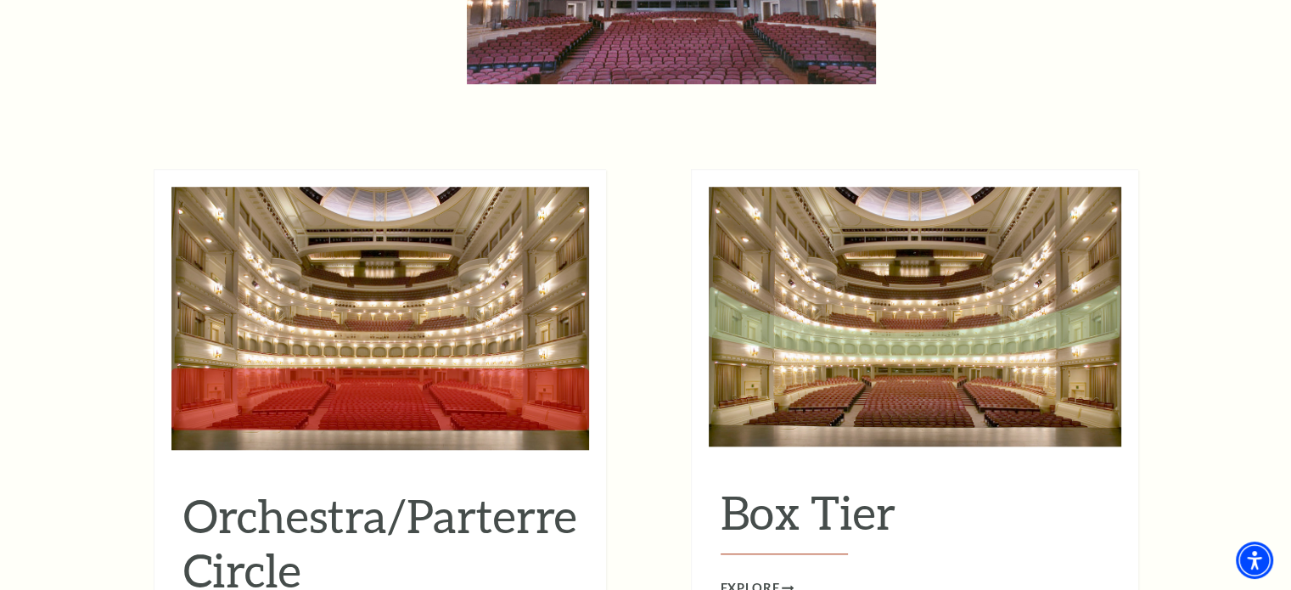
scroll to position [1528, 0]
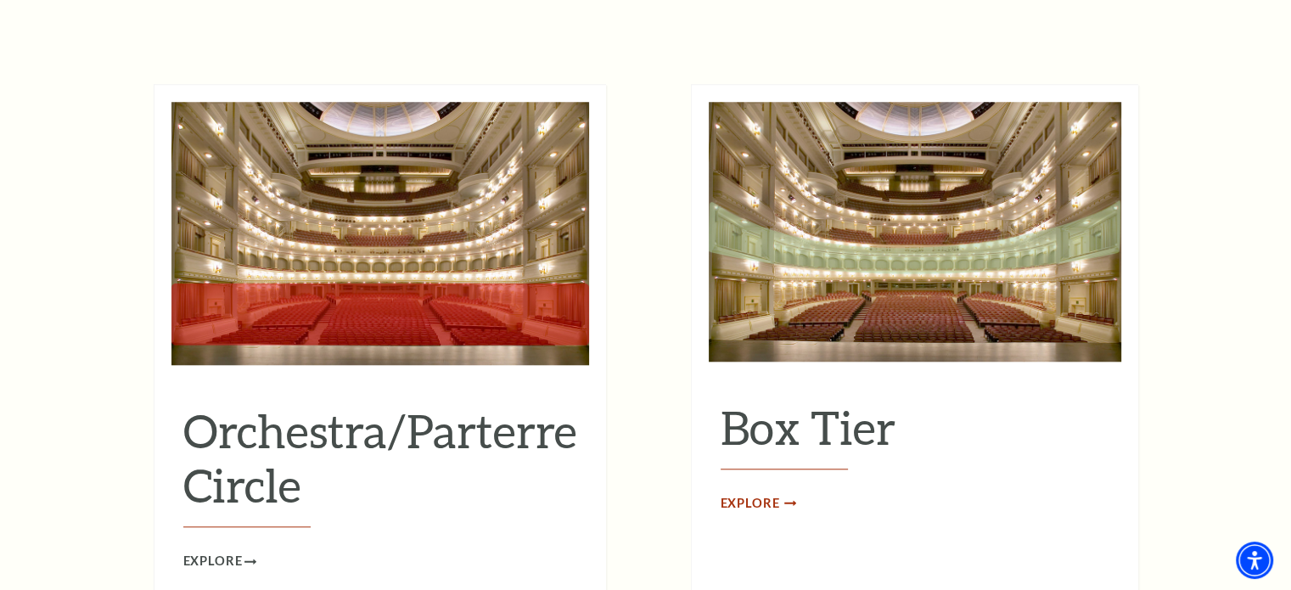
click at [758, 493] on span "Explore" at bounding box center [750, 503] width 59 height 21
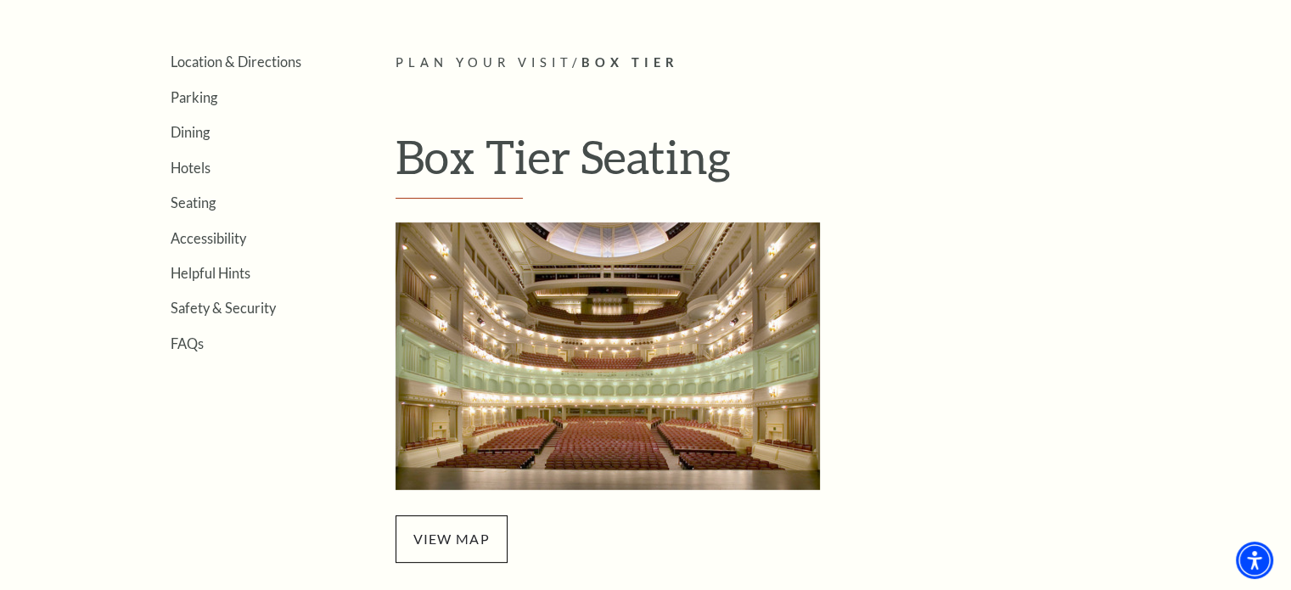
scroll to position [679, 0]
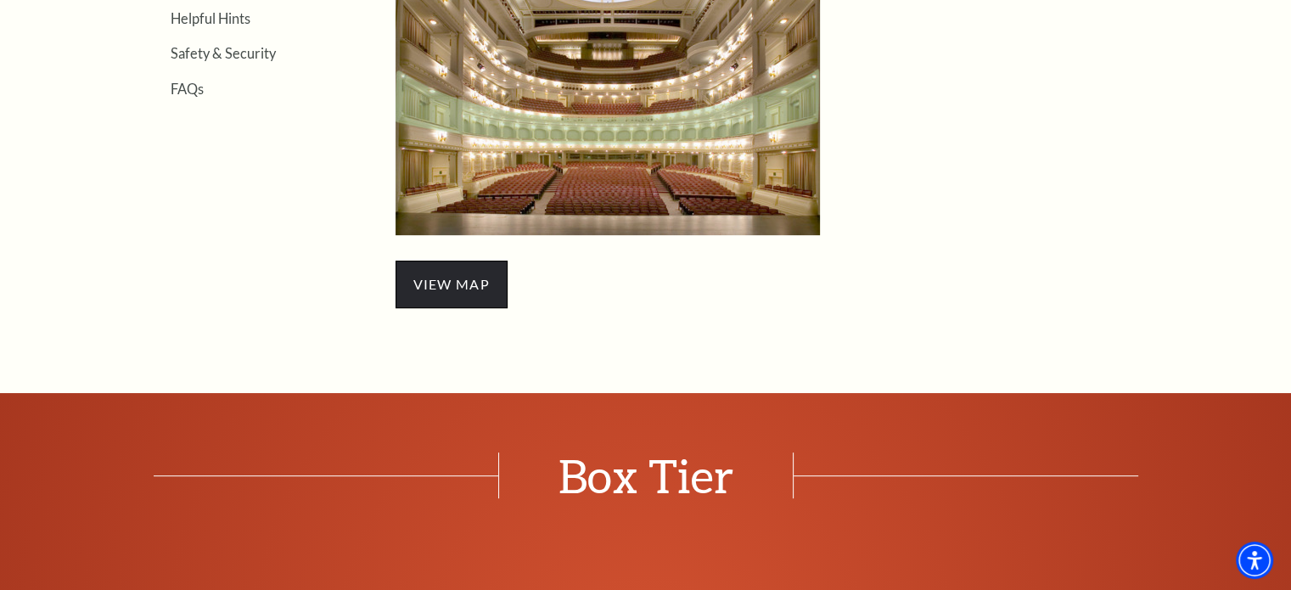
click at [456, 281] on span "view map" at bounding box center [452, 285] width 112 height 48
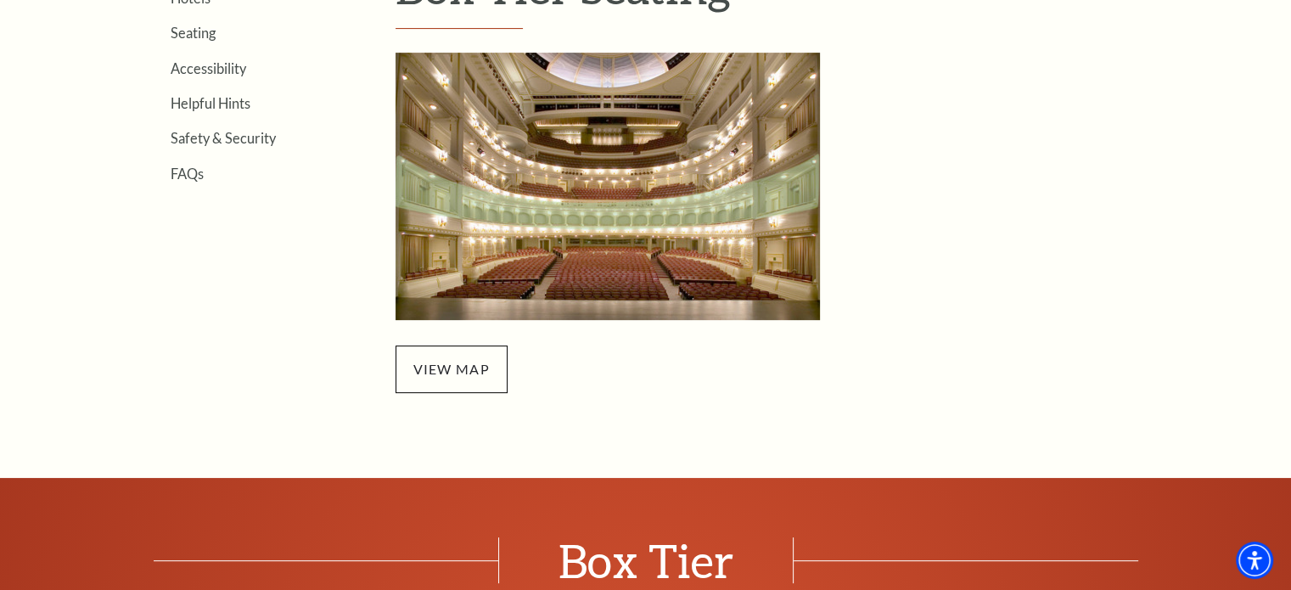
scroll to position [424, 0]
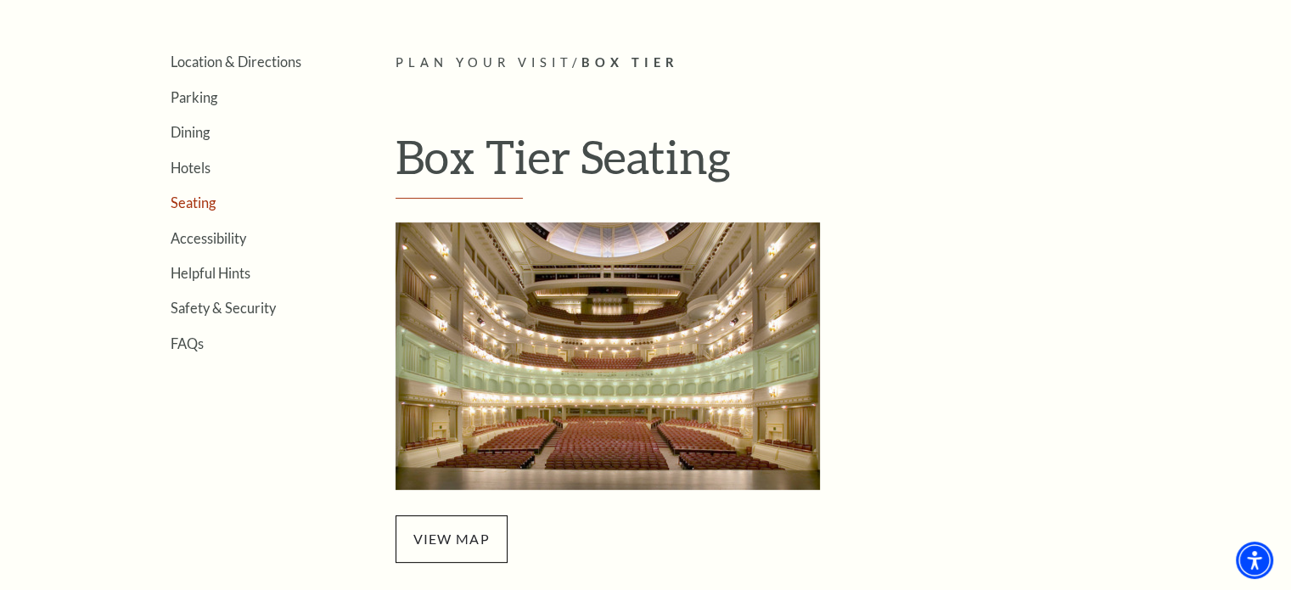
click at [188, 197] on link "Seating" at bounding box center [193, 202] width 45 height 16
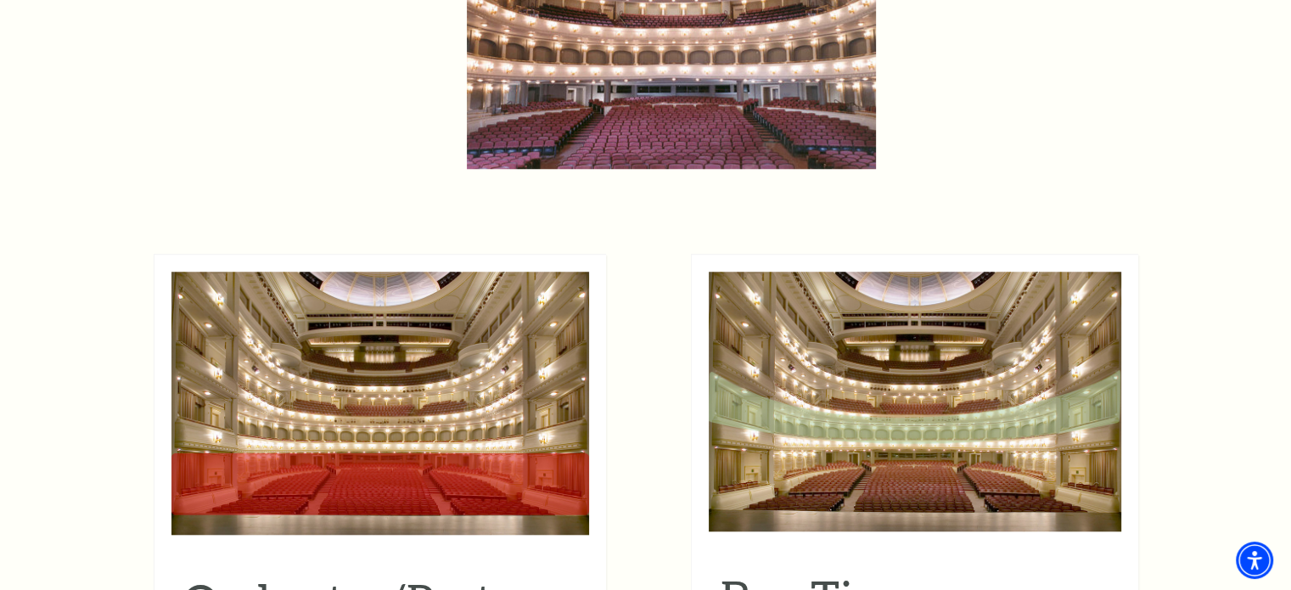
scroll to position [1528, 0]
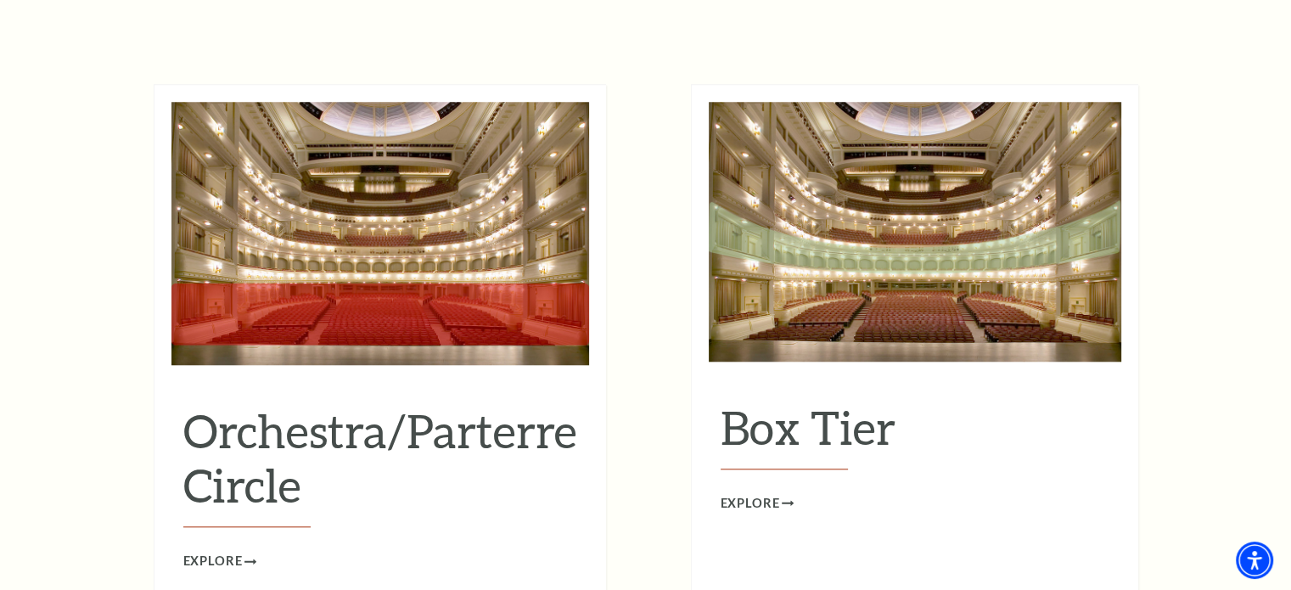
click at [379, 268] on img at bounding box center [380, 233] width 418 height 263
click at [219, 551] on span "Explore" at bounding box center [212, 561] width 59 height 21
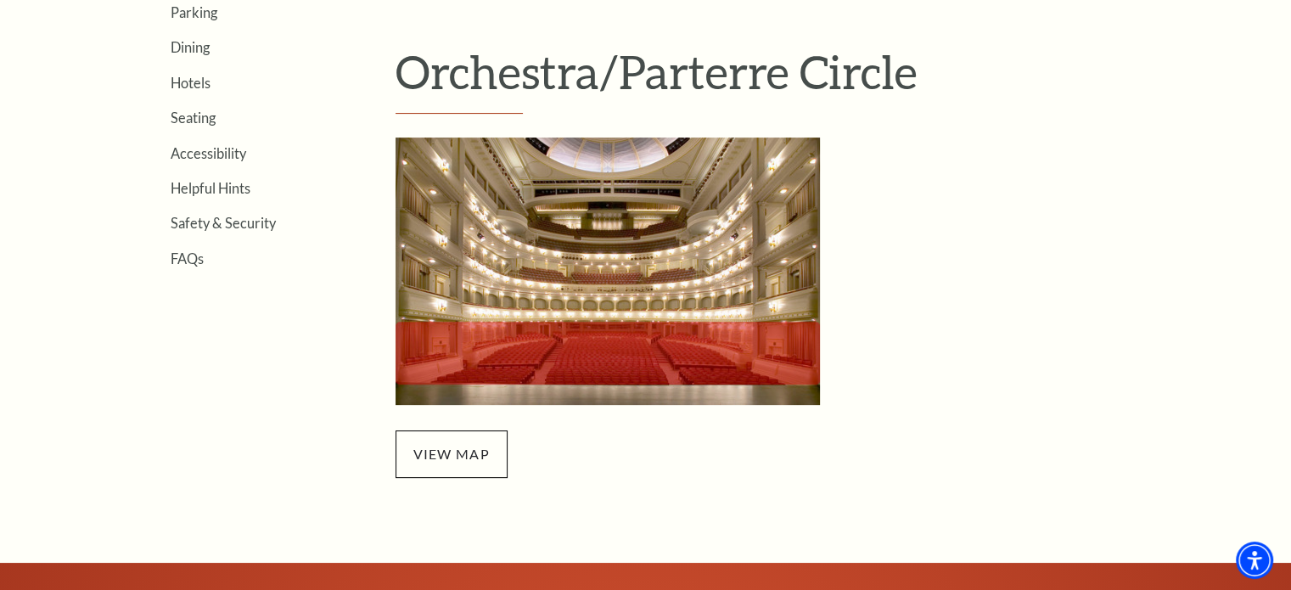
scroll to position [594, 0]
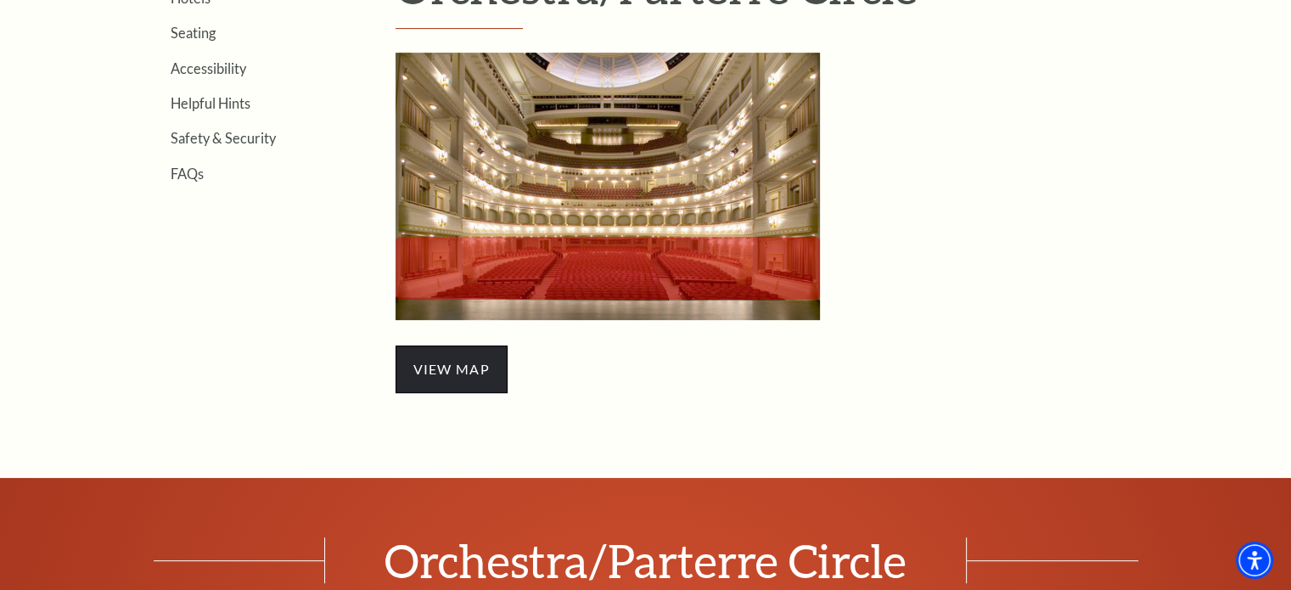
click at [473, 356] on span "view map" at bounding box center [452, 370] width 112 height 48
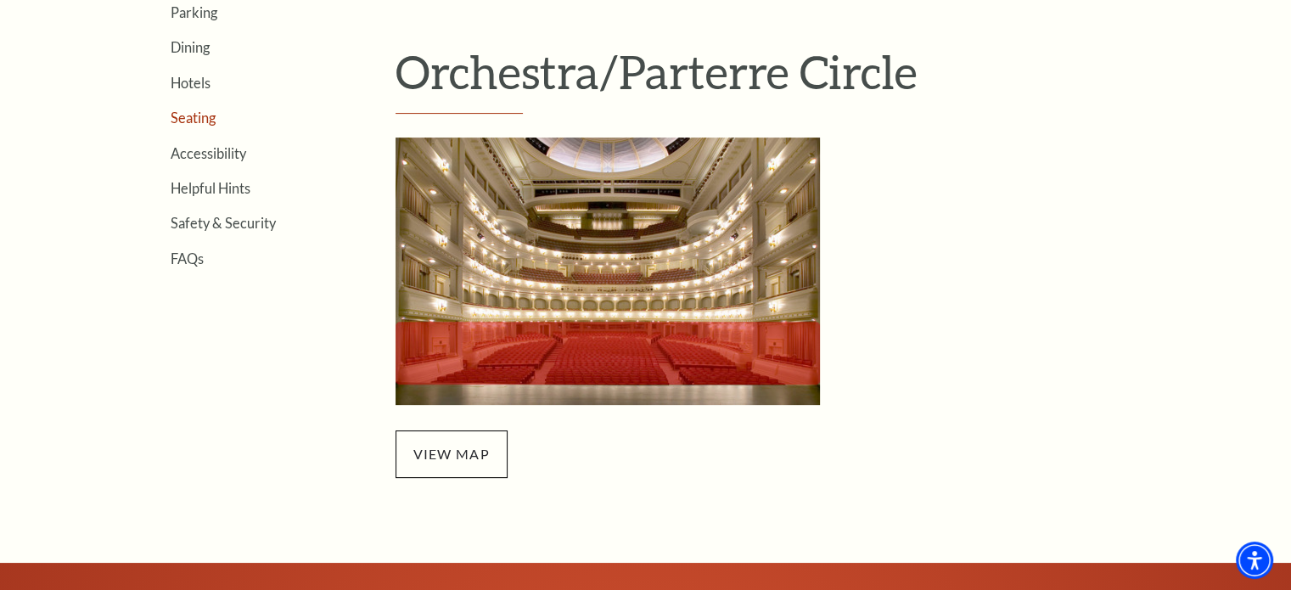
click at [187, 112] on link "Seating" at bounding box center [193, 118] width 45 height 16
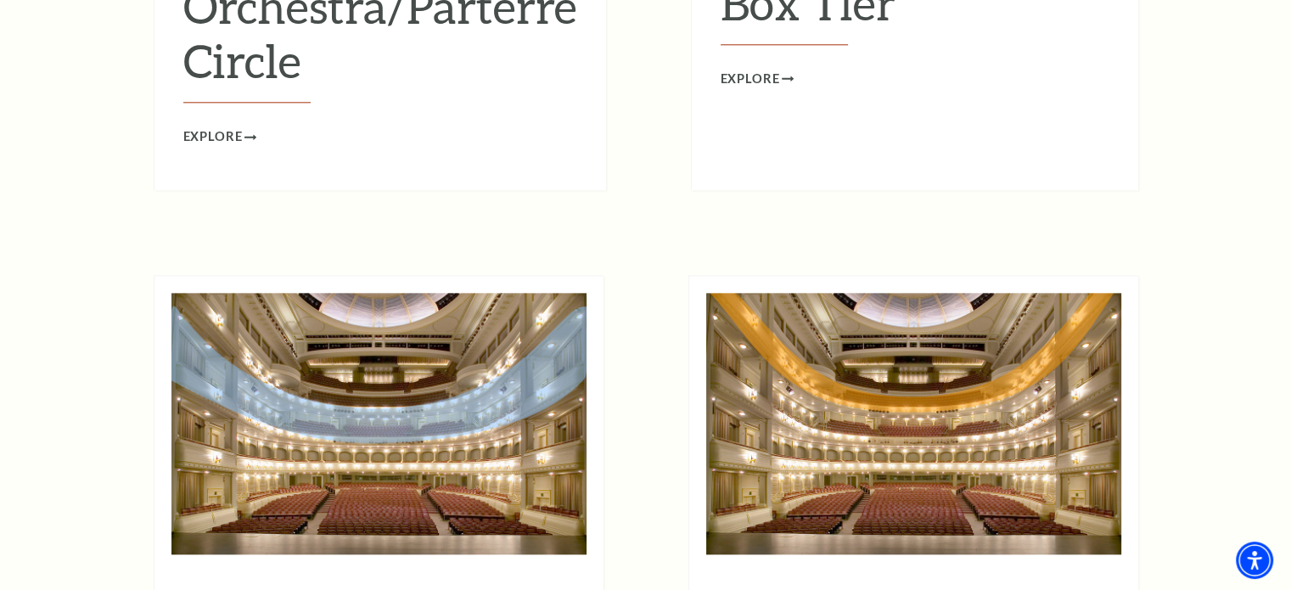
scroll to position [2037, 0]
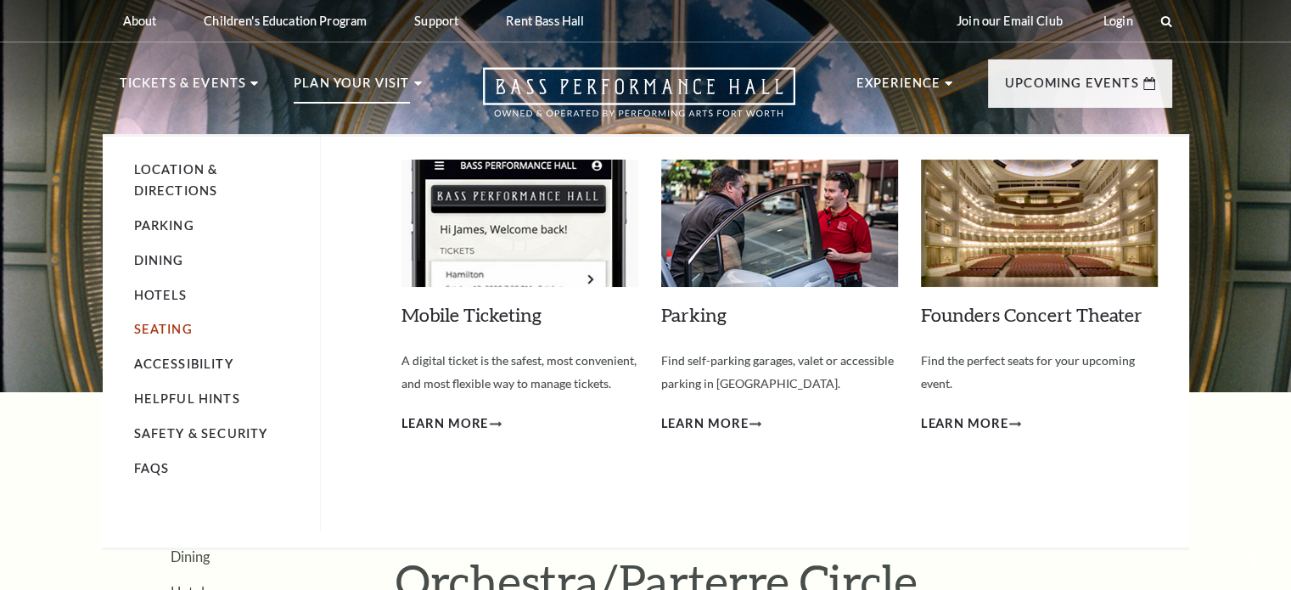
click at [171, 325] on link "Seating" at bounding box center [163, 329] width 59 height 14
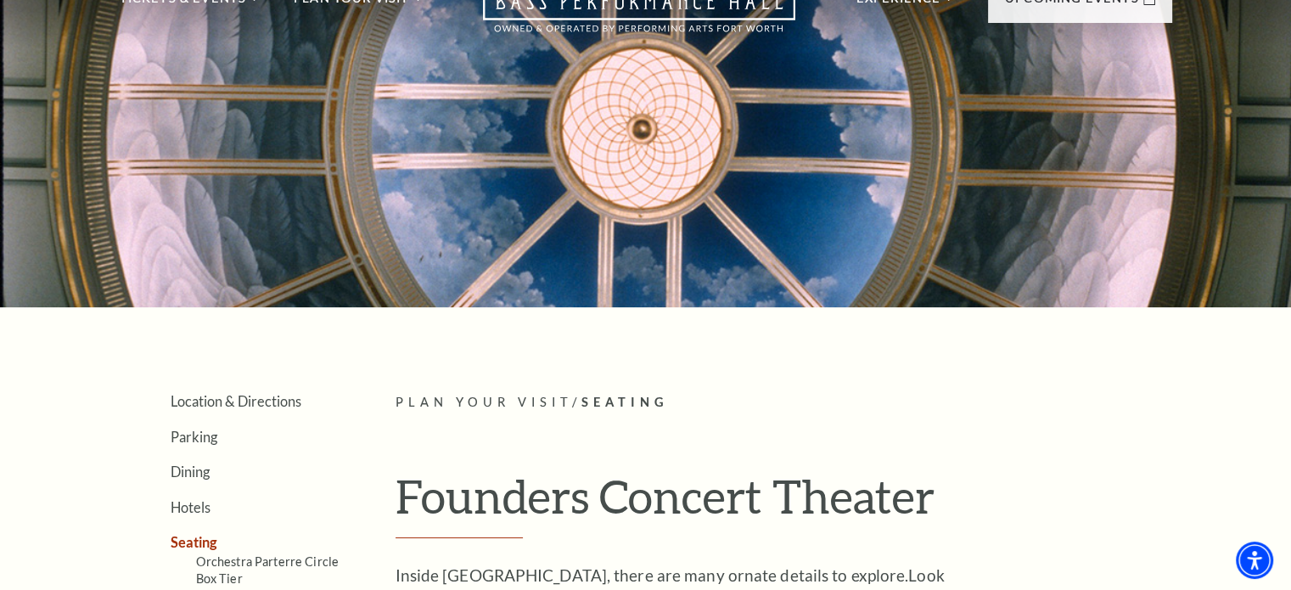
scroll to position [255, 0]
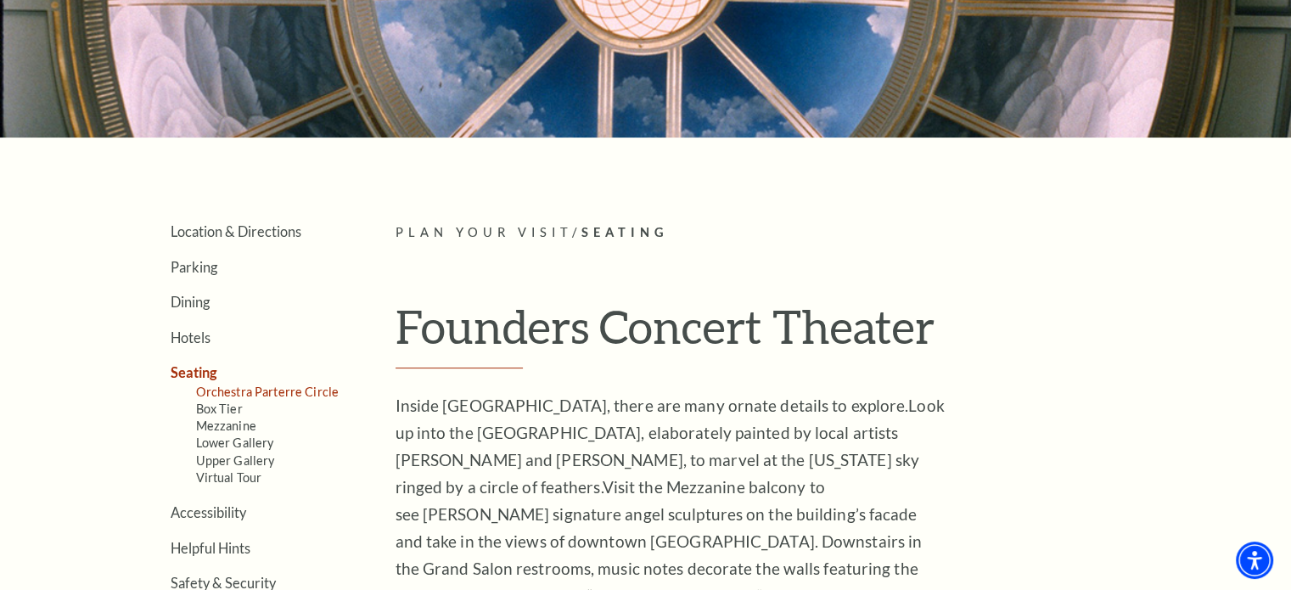
click at [234, 385] on link "Orchestra Parterre Circle" at bounding box center [267, 392] width 143 height 14
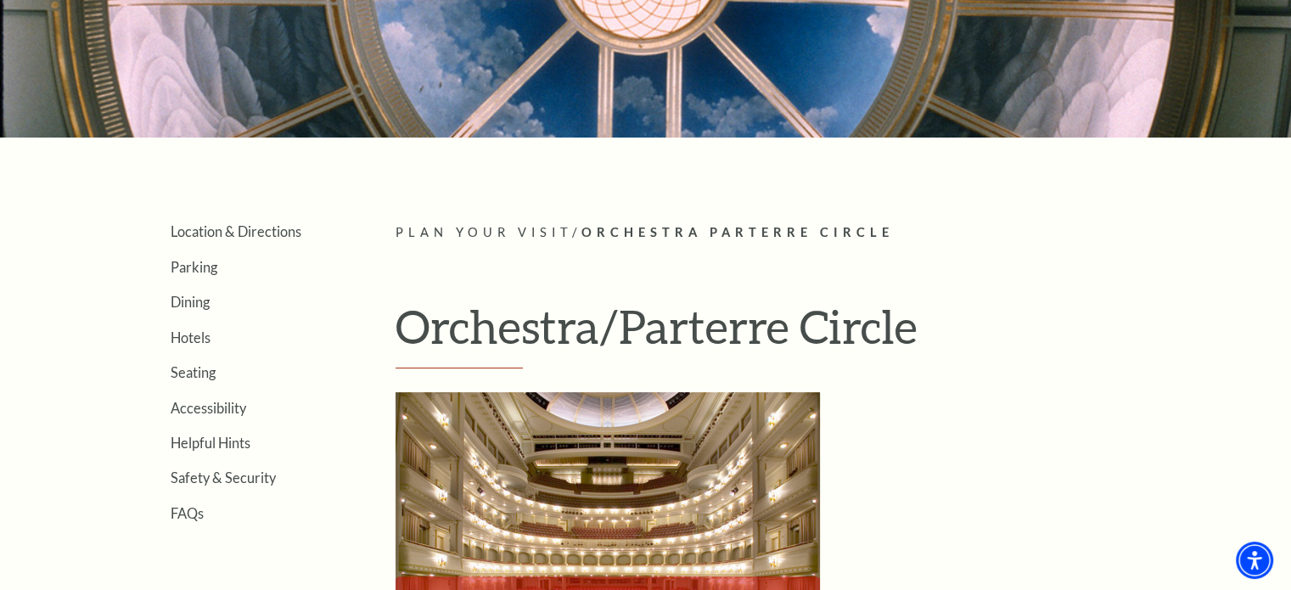
scroll to position [509, 0]
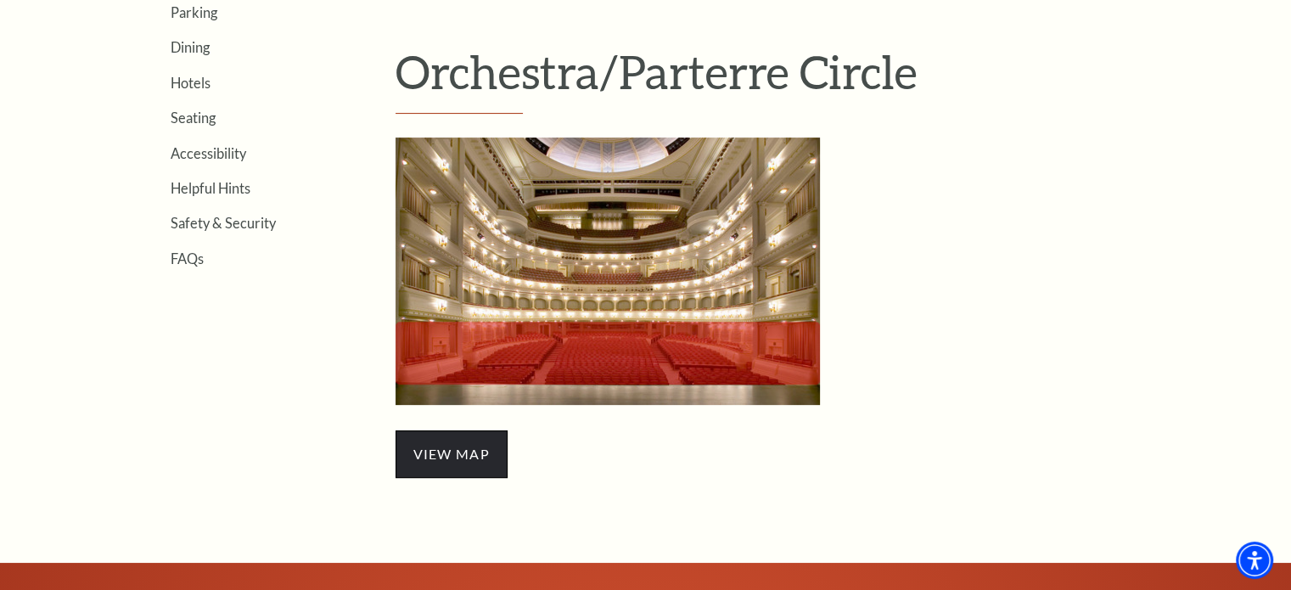
click at [448, 447] on span "view map" at bounding box center [452, 454] width 112 height 48
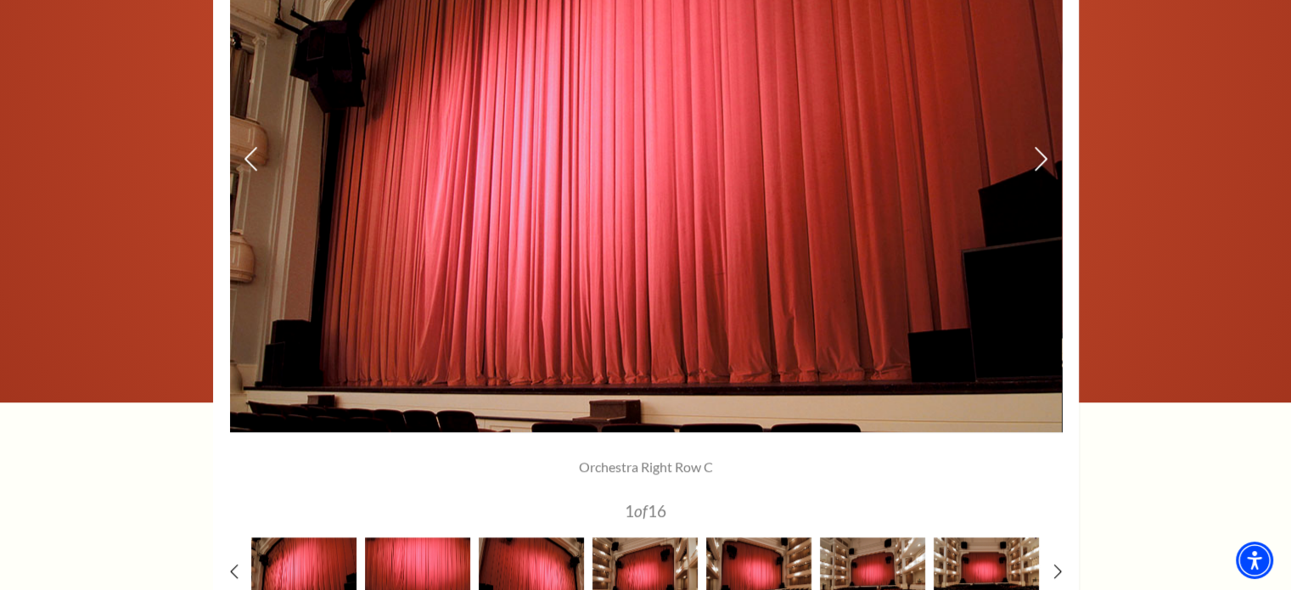
scroll to position [1273, 0]
